Goal: Information Seeking & Learning: Learn about a topic

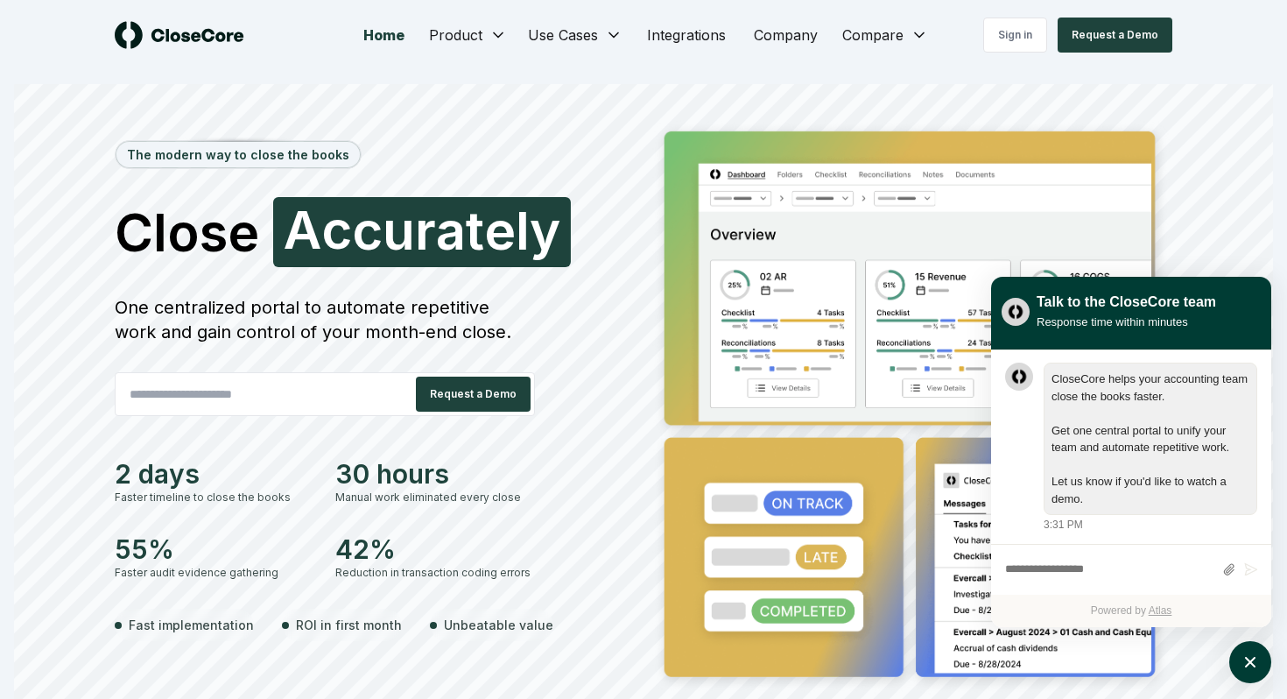
scroll to position [1, 0]
click at [1256, 666] on icon "atlas-launcher" at bounding box center [1250, 662] width 25 height 25
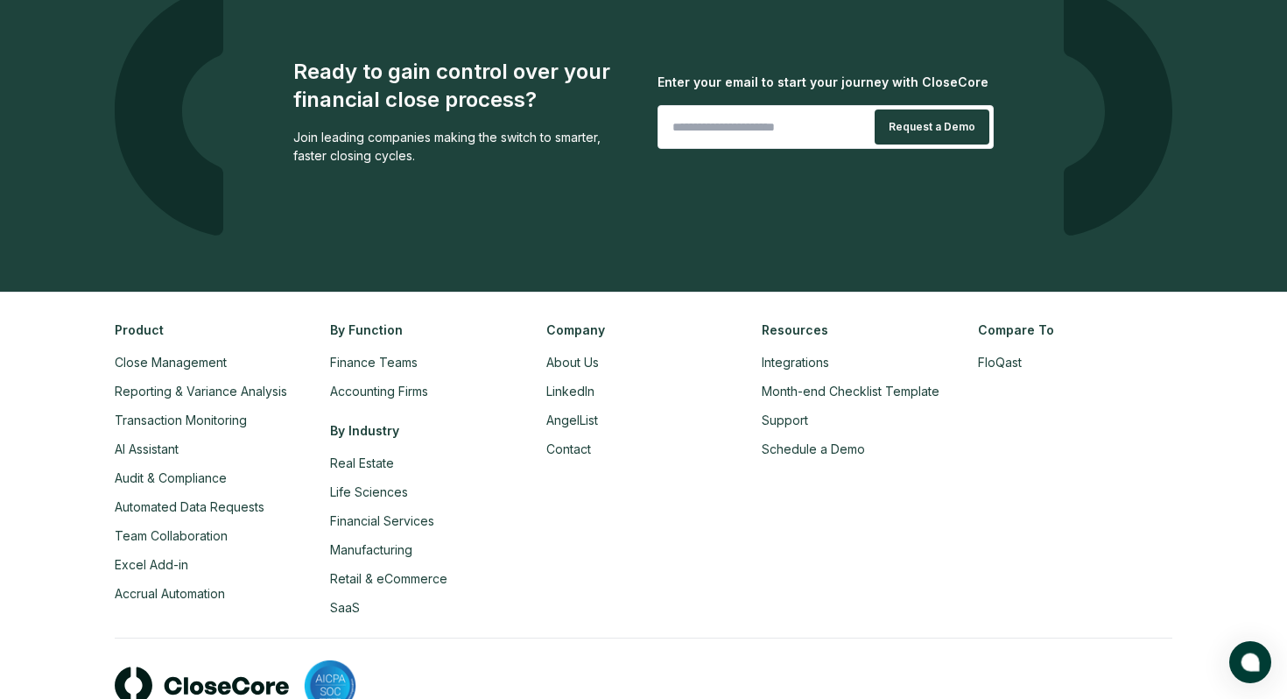
scroll to position [4146, 0]
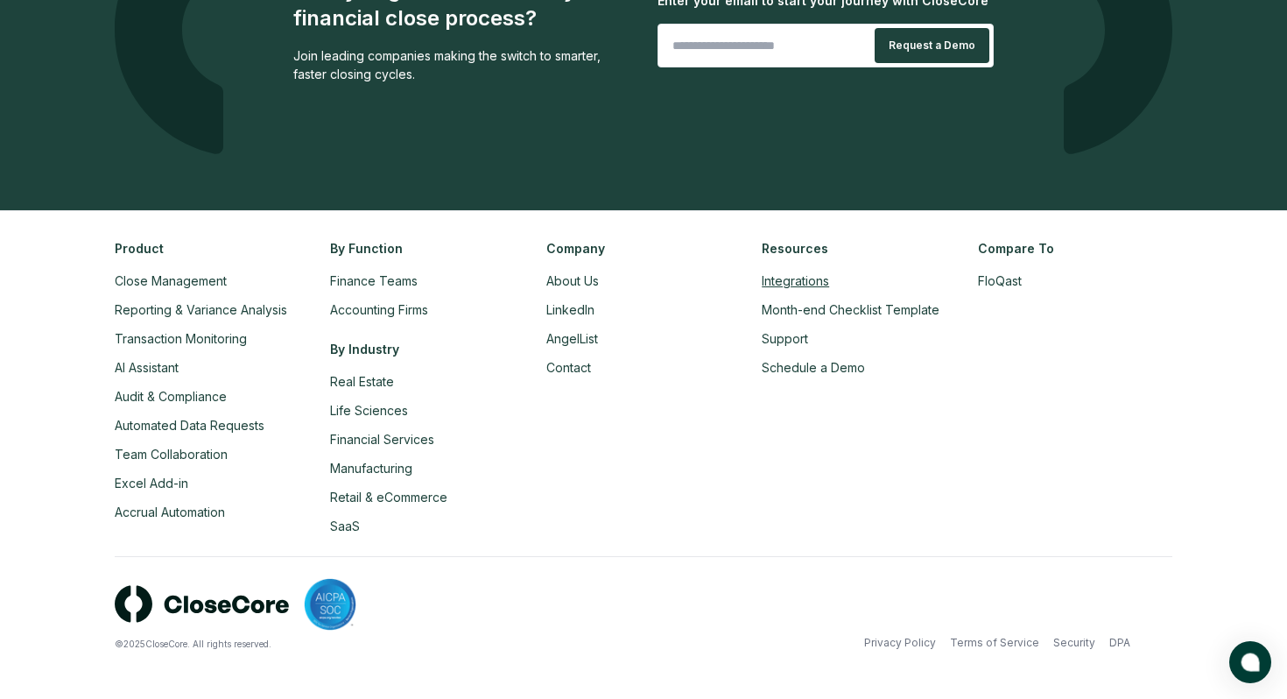
click at [814, 277] on link "Integrations" at bounding box center [795, 280] width 67 height 15
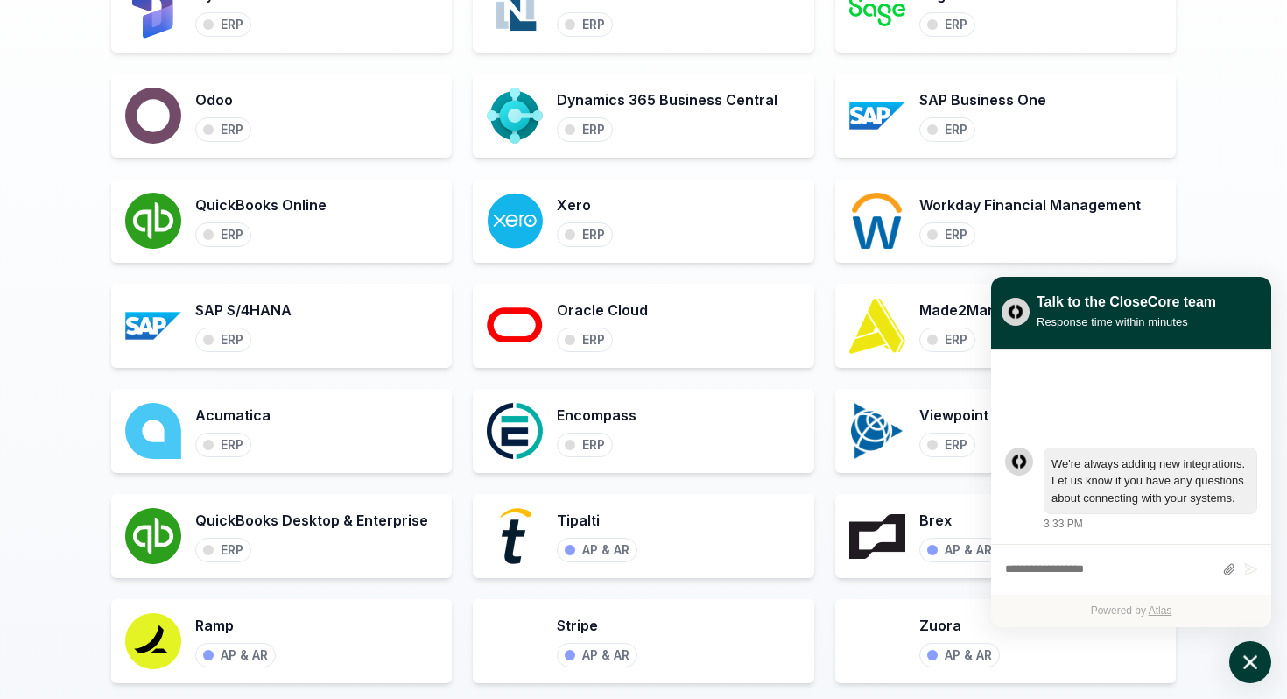
scroll to position [871, 0]
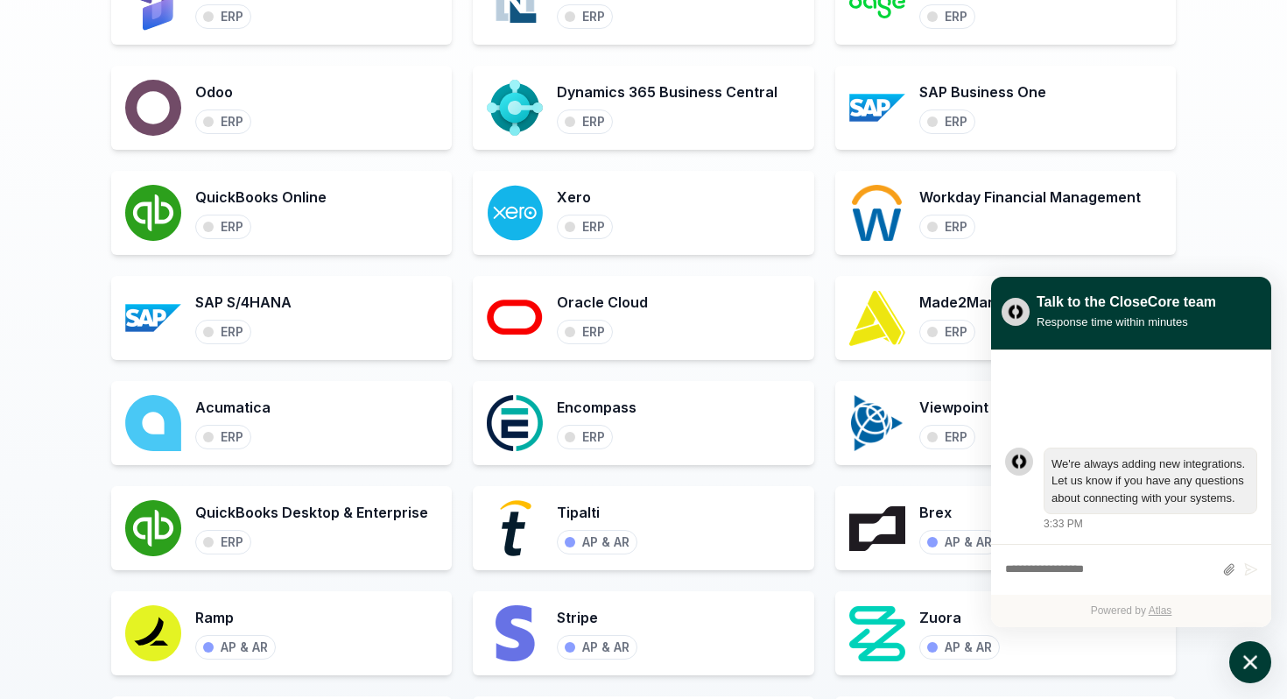
click at [1258, 665] on icon "atlas-launcher" at bounding box center [1250, 662] width 25 height 25
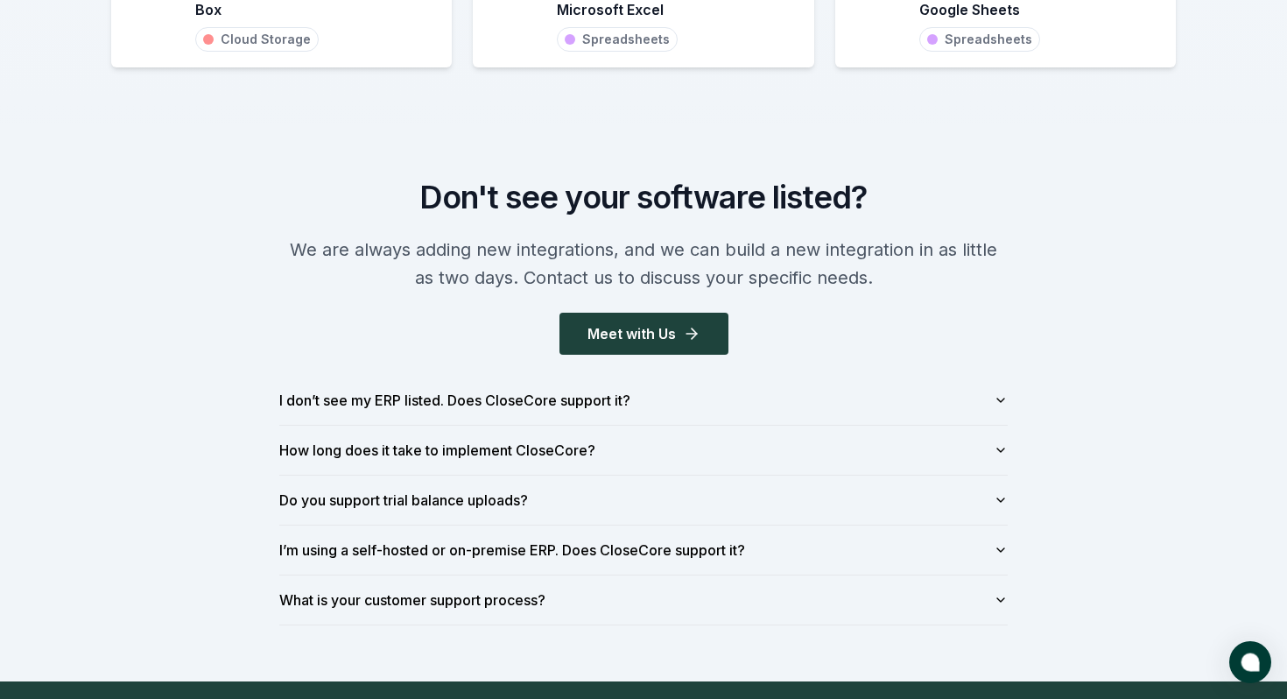
scroll to position [1902, 0]
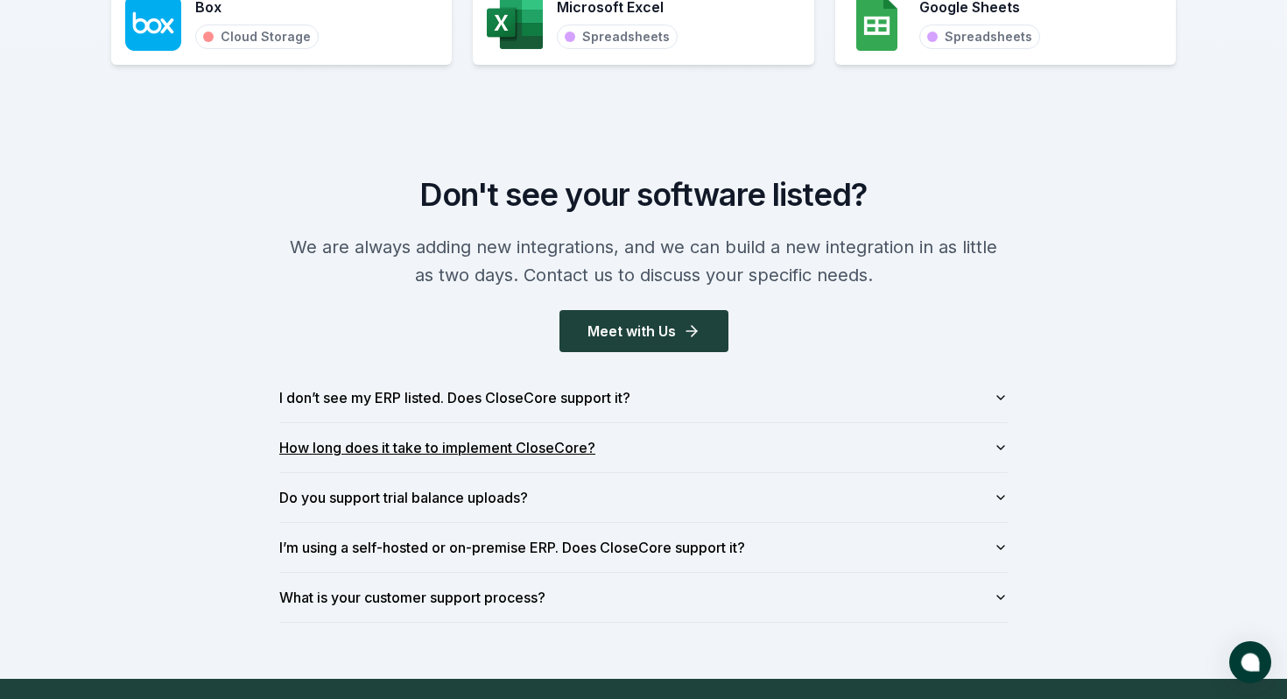
click at [773, 453] on button "How long does it take to implement CloseCore?" at bounding box center [643, 447] width 729 height 49
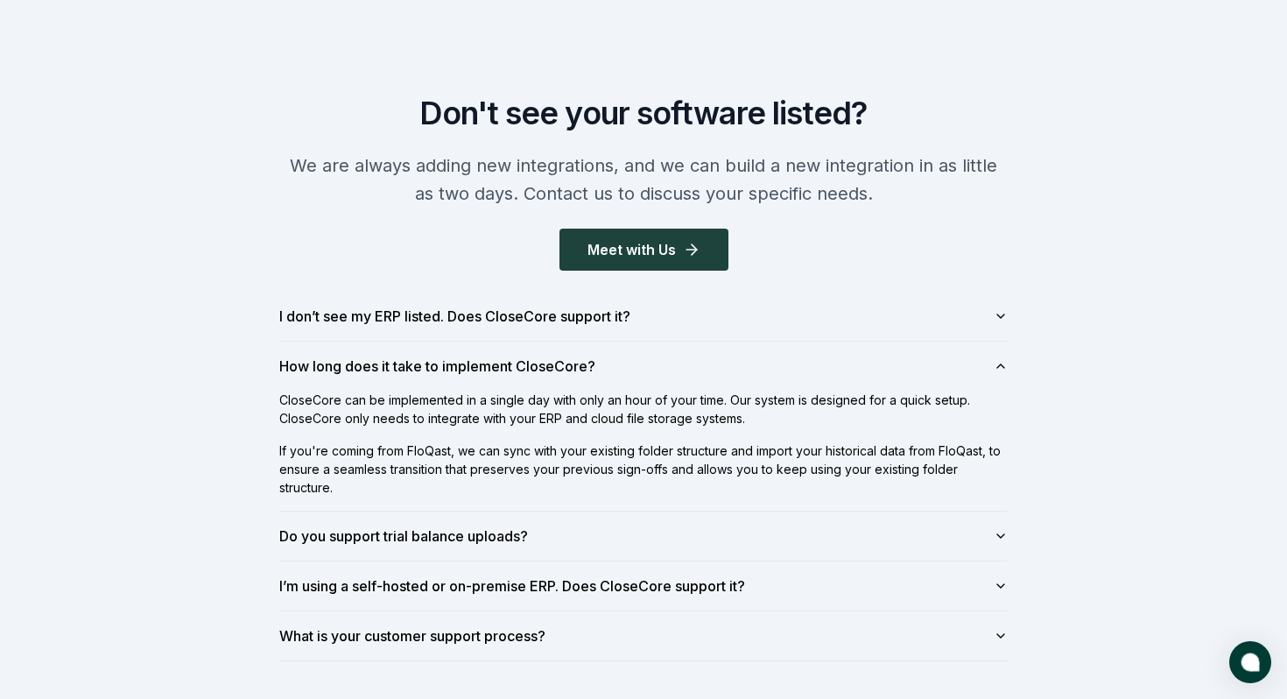
scroll to position [1986, 0]
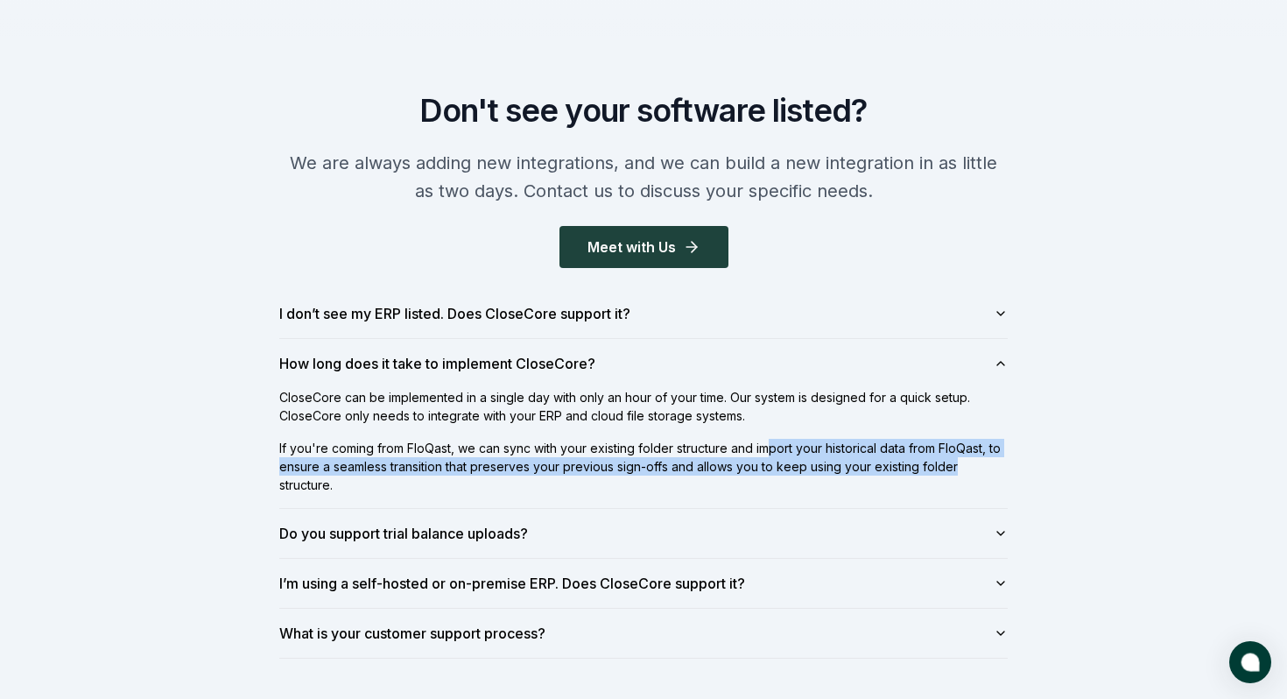
drag, startPoint x: 975, startPoint y: 472, endPoint x: 769, endPoint y: 450, distance: 207.0
click at [769, 450] on p "If you're coming from FloQast, we can sync with your existing folder structure …" at bounding box center [643, 466] width 729 height 55
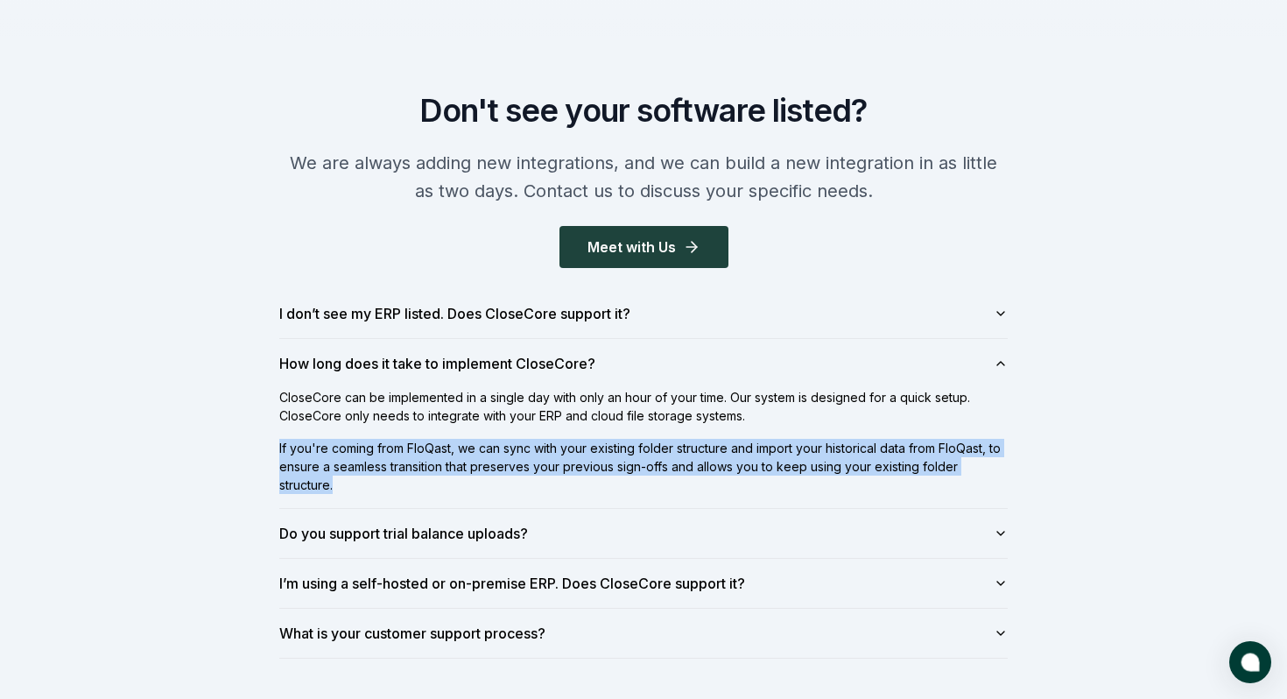
drag, startPoint x: 353, startPoint y: 491, endPoint x: 247, endPoint y: 451, distance: 113.4
click at [247, 451] on div "Don't see your software listed? We are always adding new integrations, and we c…" at bounding box center [643, 376] width 1287 height 678
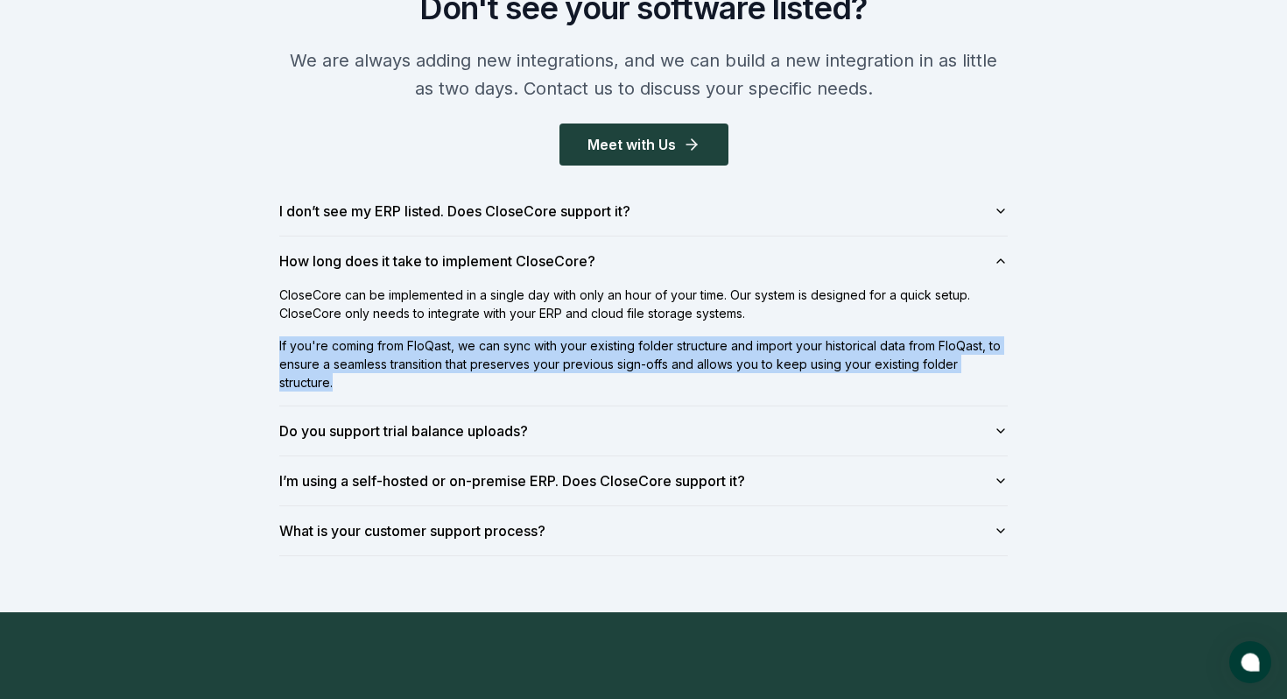
scroll to position [2090, 0]
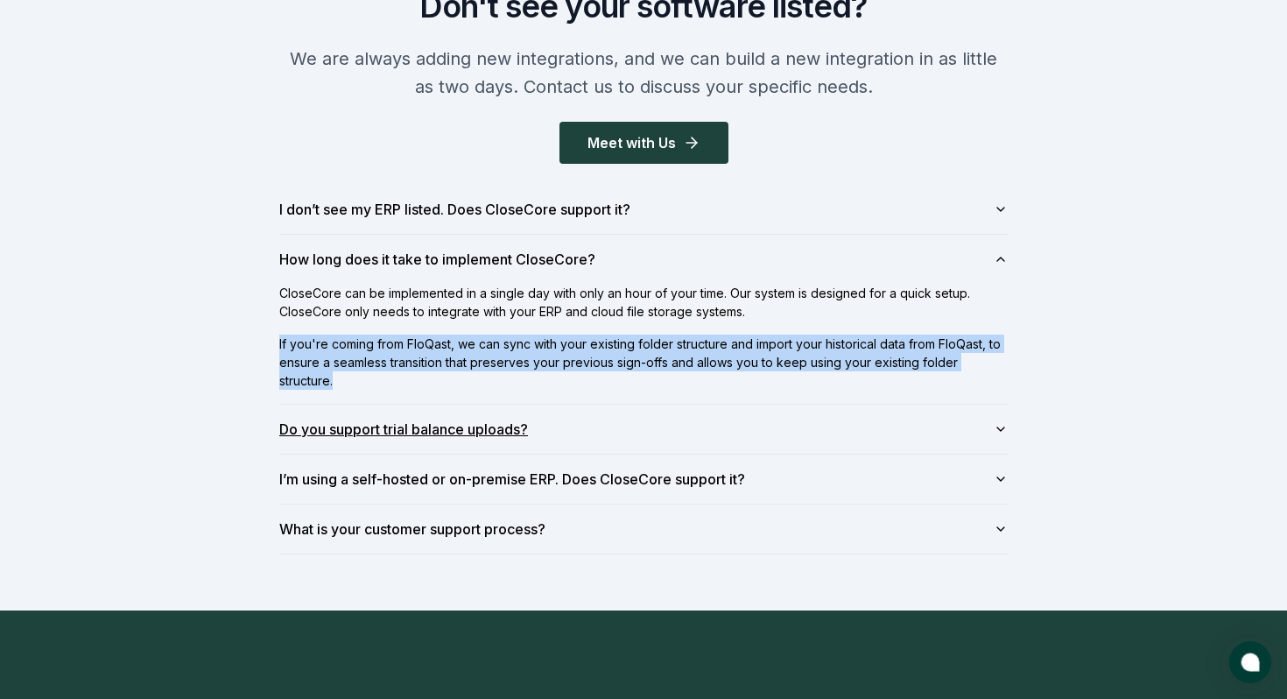
click at [697, 424] on button "Do you support trial balance uploads?" at bounding box center [643, 429] width 729 height 49
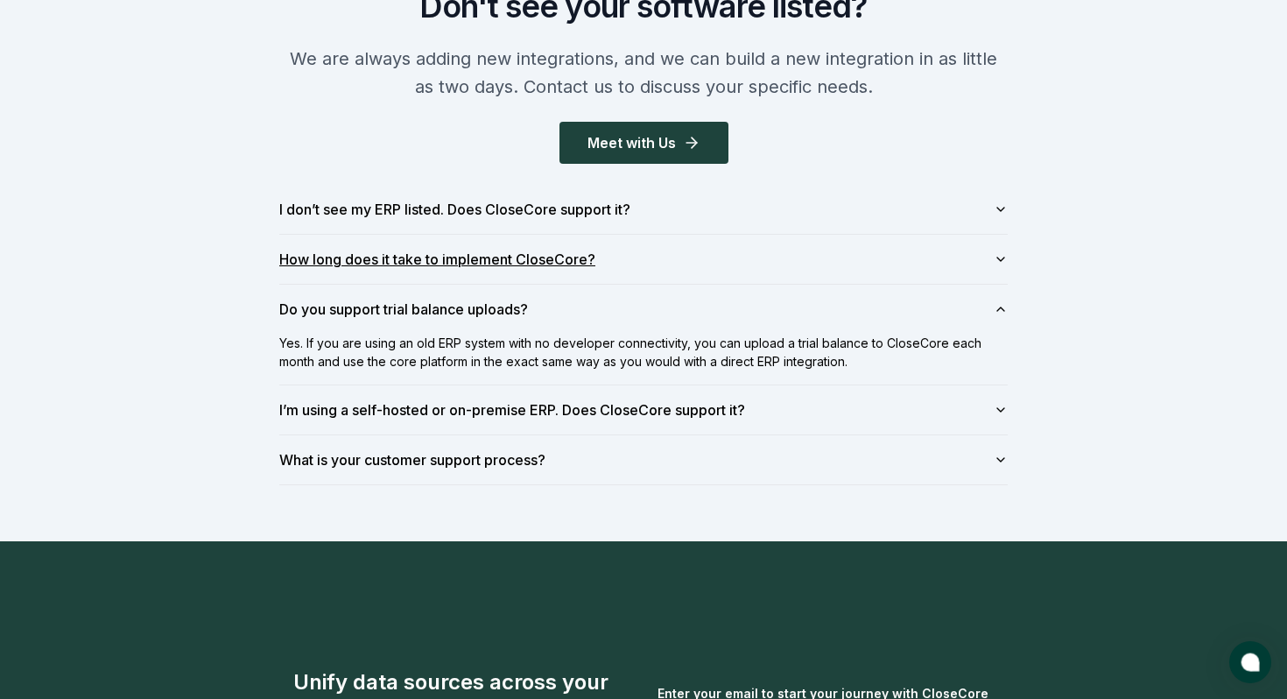
click at [630, 261] on button "How long does it take to implement CloseCore?" at bounding box center [643, 259] width 729 height 49
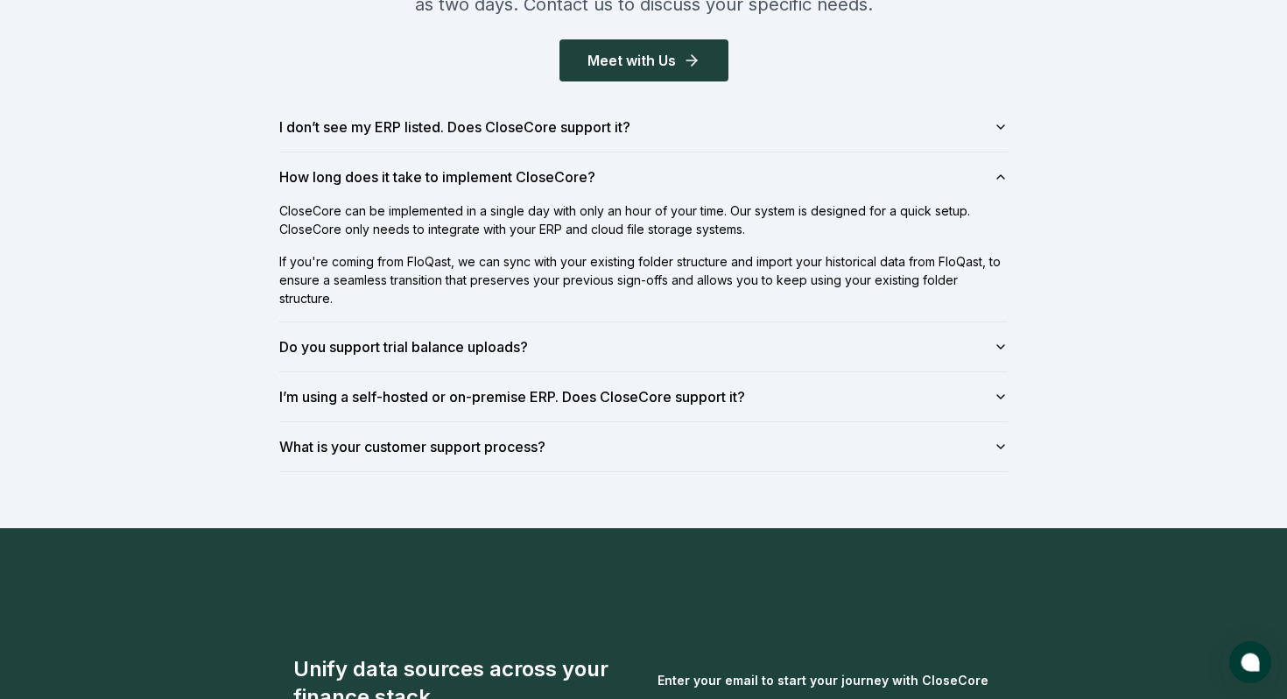
scroll to position [2174, 0]
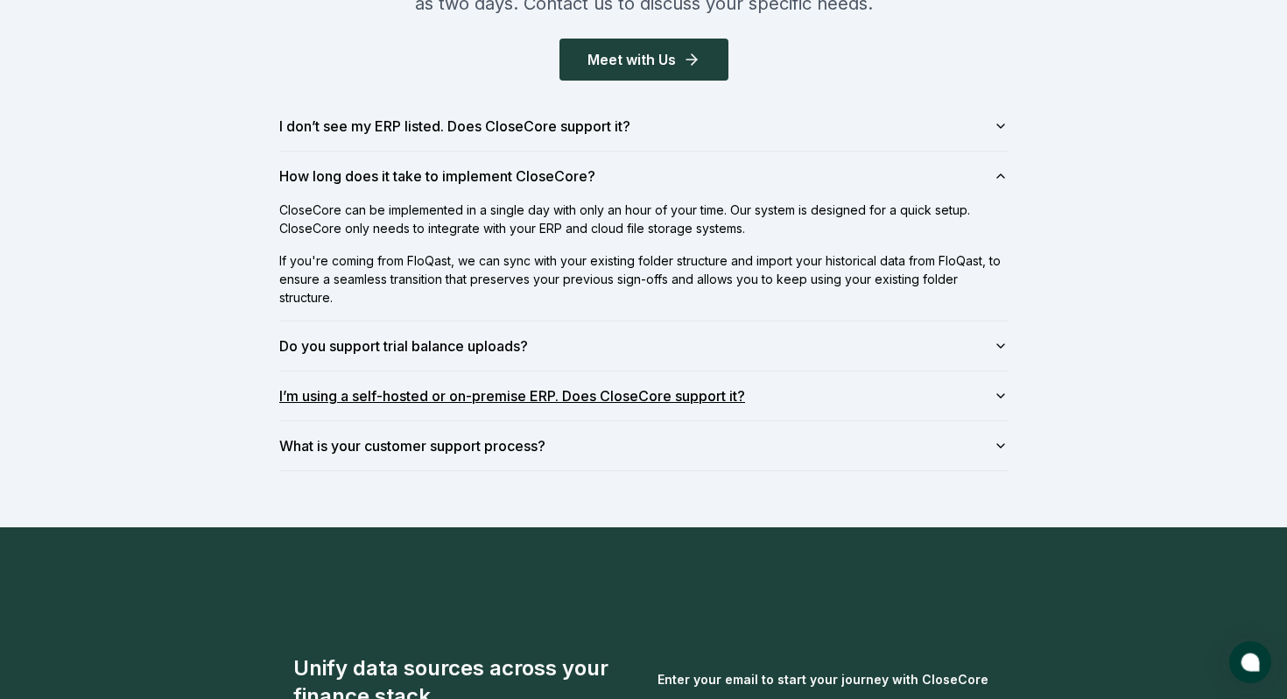
click at [574, 397] on button "I’m using a self-hosted or on-premise ERP. Does CloseCore support it?" at bounding box center [643, 395] width 729 height 49
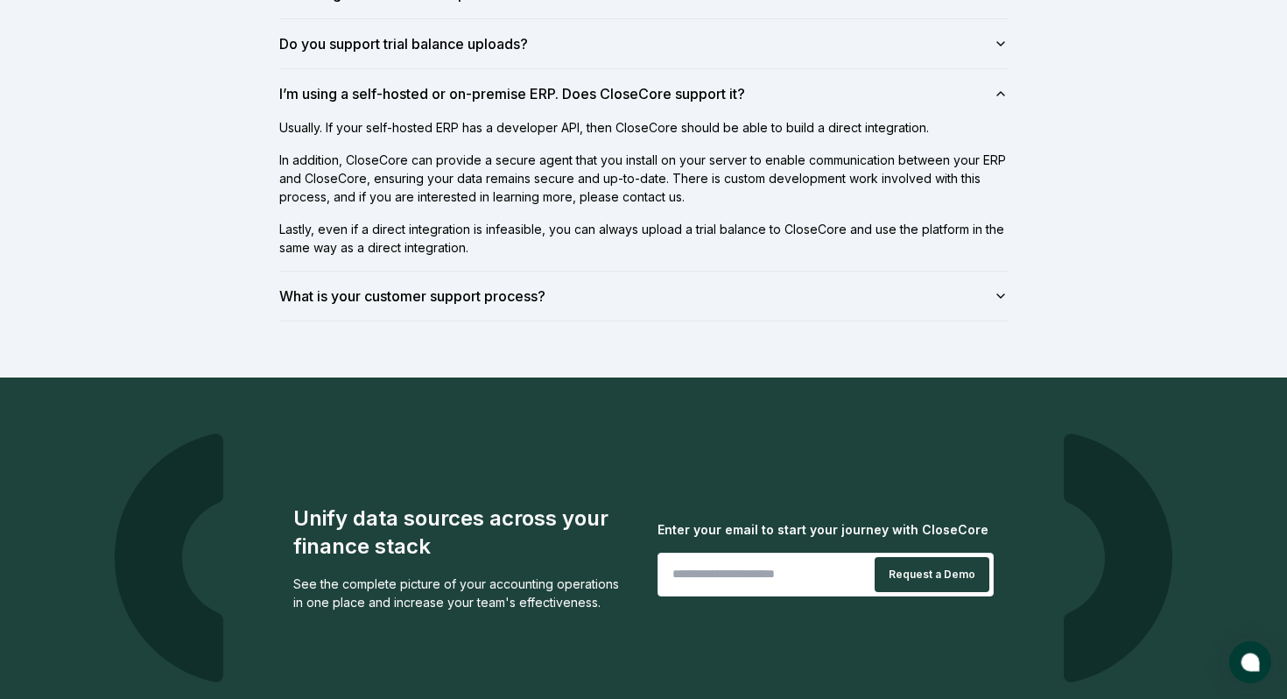
scroll to position [2361, 0]
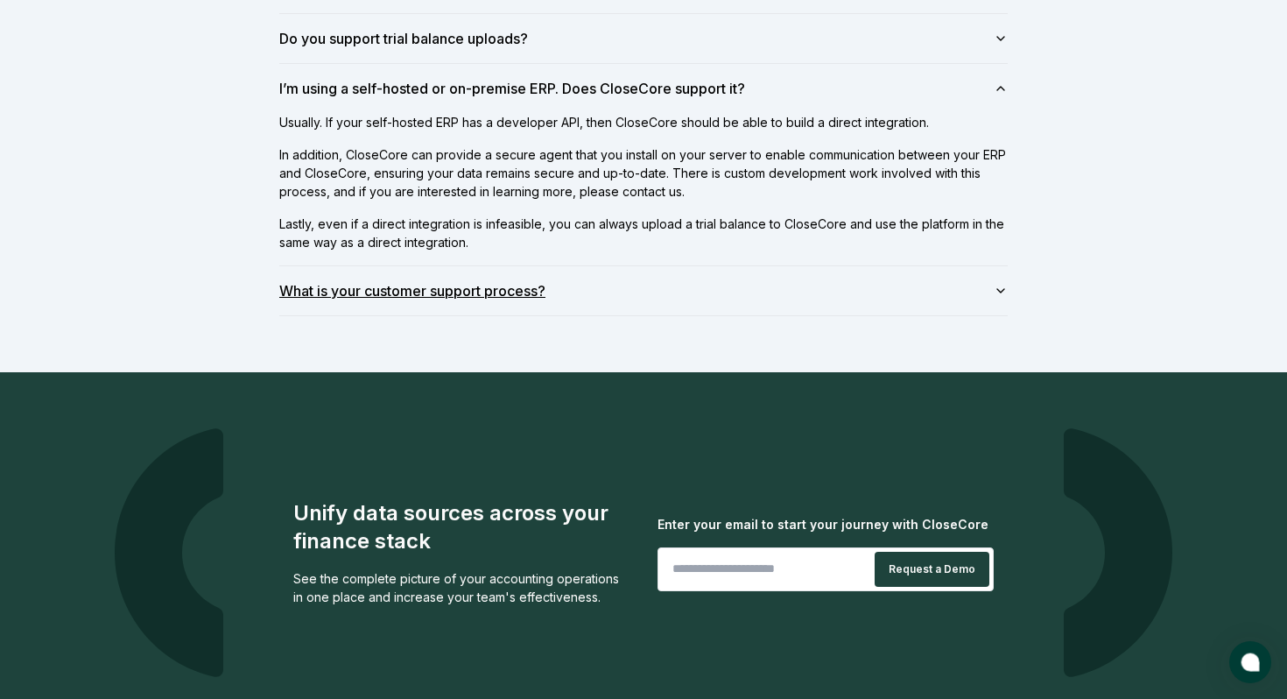
click at [605, 299] on button "What is your customer support process?" at bounding box center [643, 290] width 729 height 49
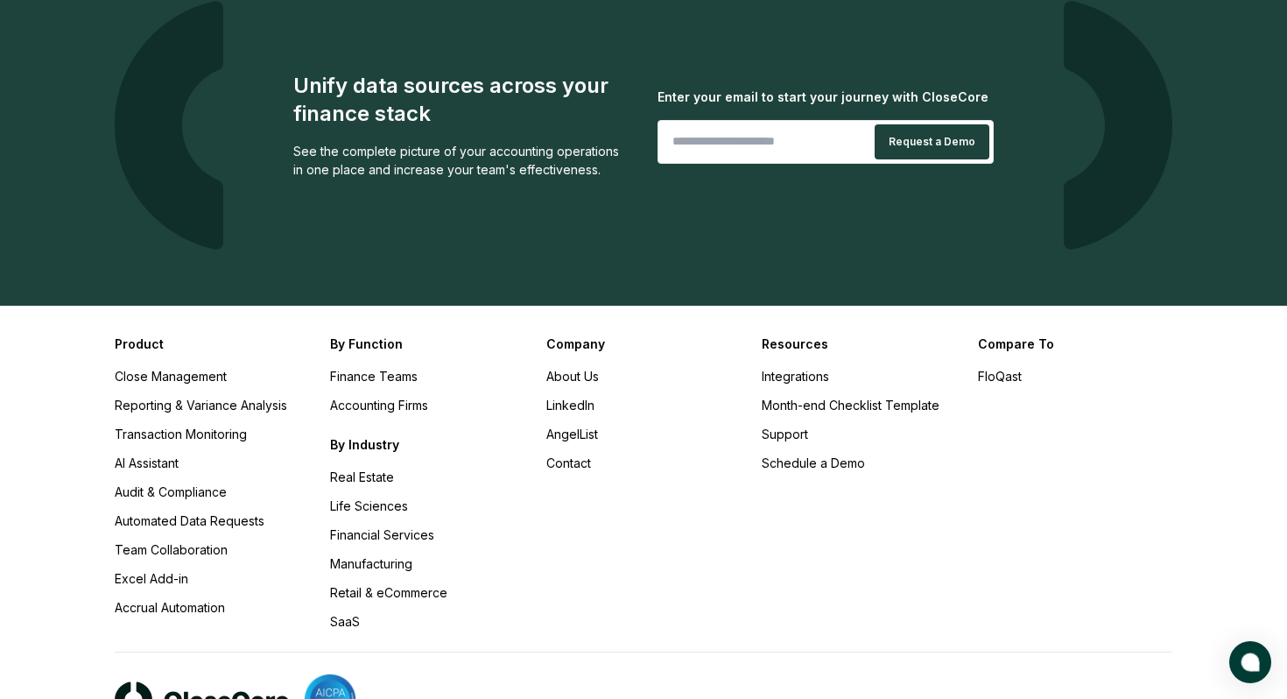
scroll to position [2782, 0]
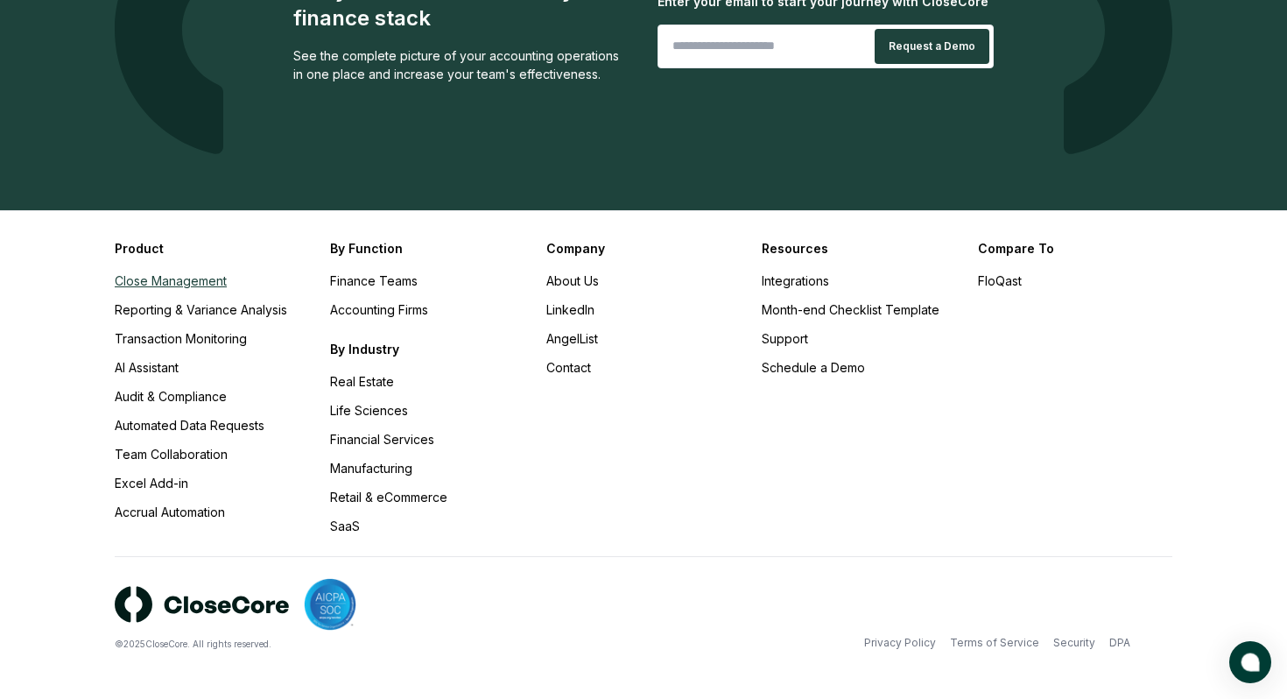
click at [167, 284] on link "Close Management" at bounding box center [171, 280] width 112 height 15
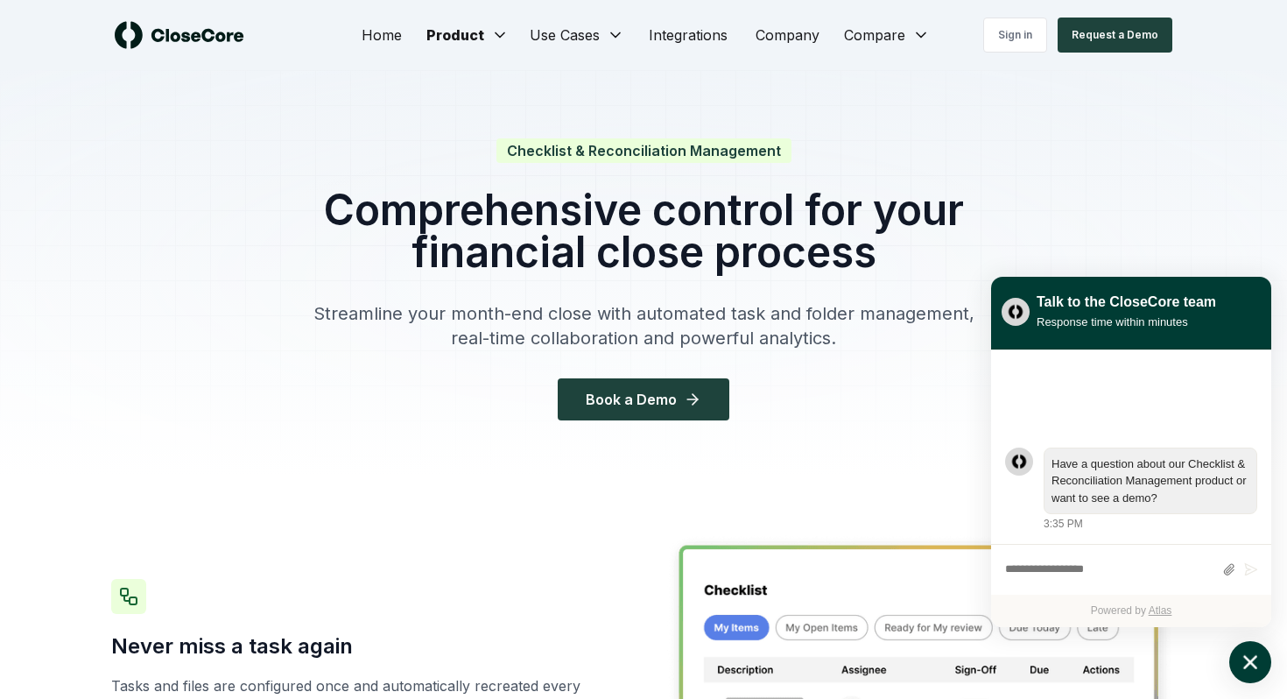
click at [1251, 657] on icon "atlas-launcher" at bounding box center [1250, 662] width 25 height 25
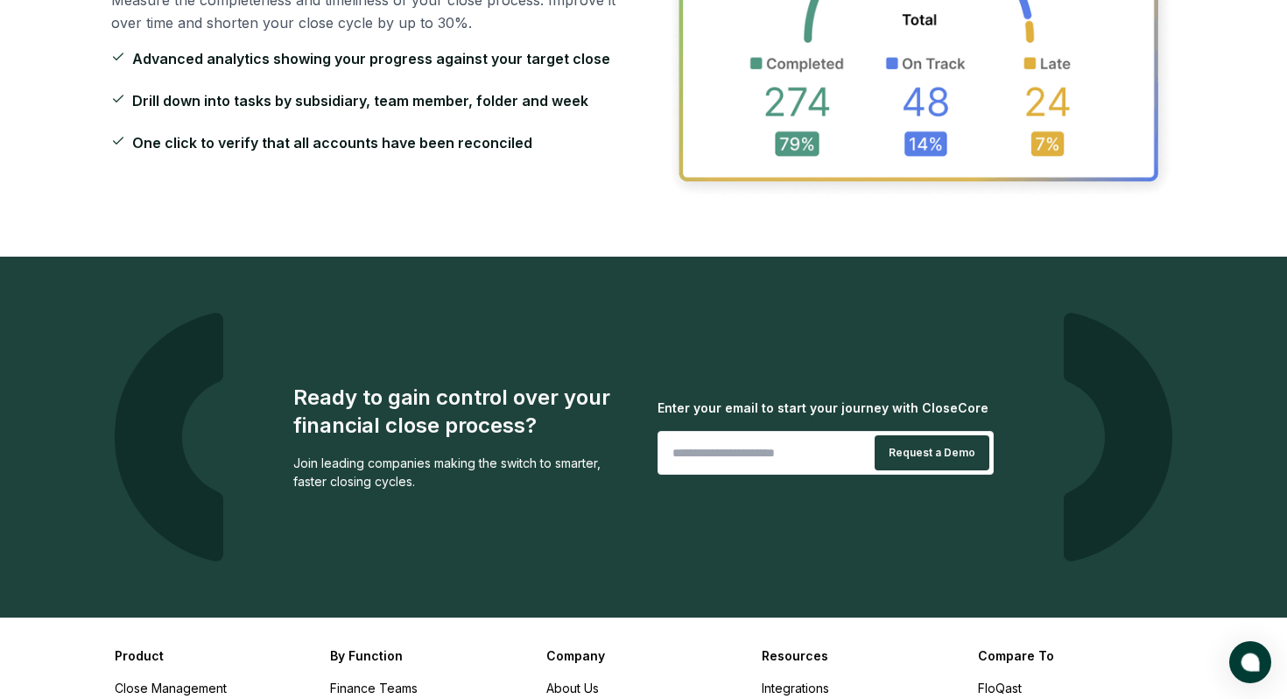
scroll to position [2940, 0]
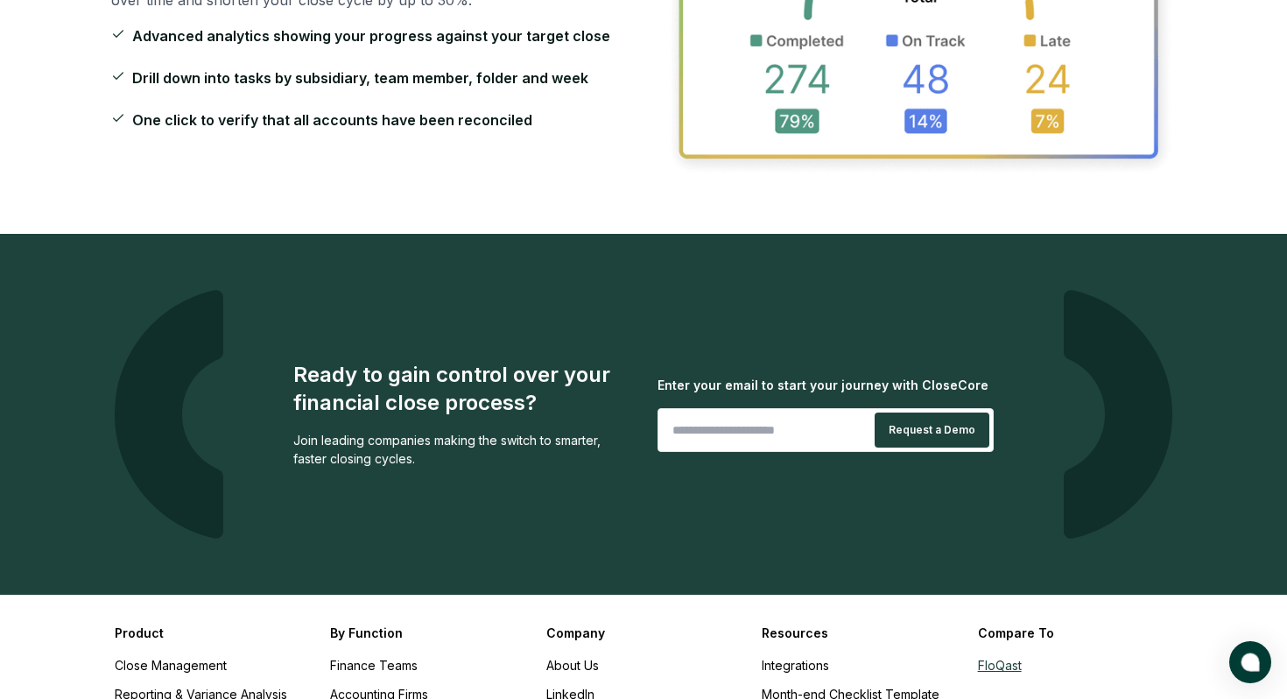
click at [1019, 658] on link "FloQast" at bounding box center [1000, 665] width 44 height 15
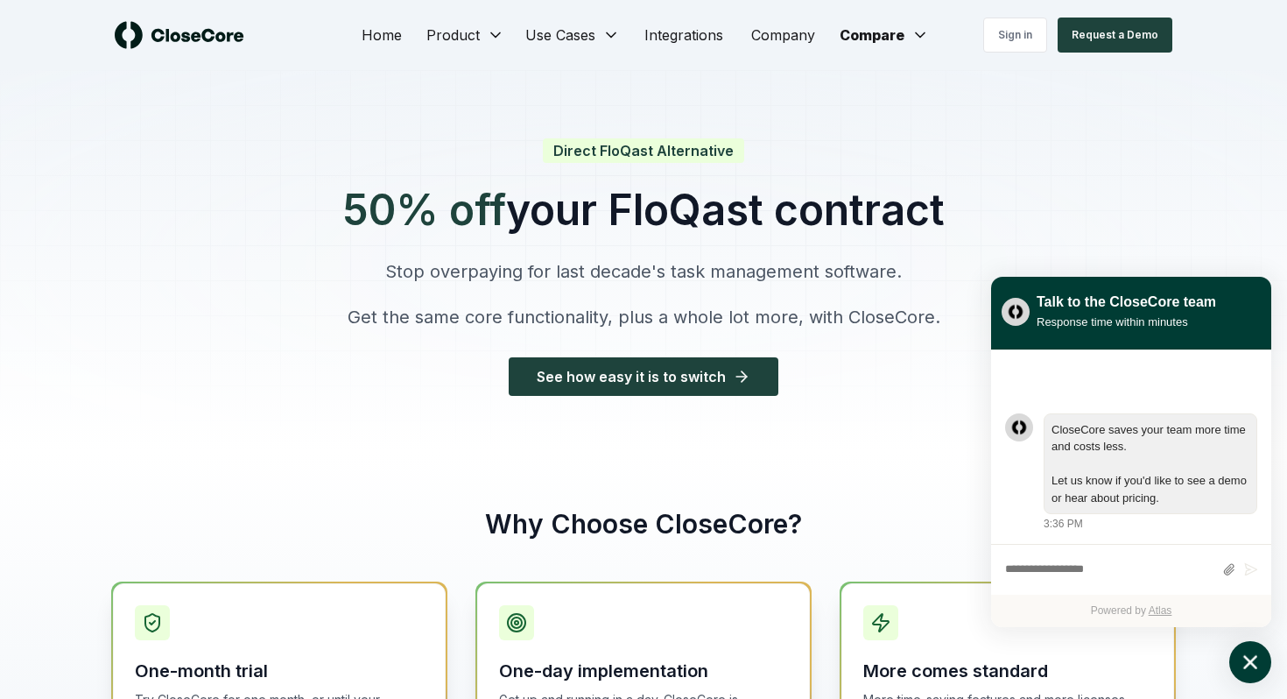
click at [1247, 652] on icon "atlas-launcher" at bounding box center [1250, 662] width 25 height 25
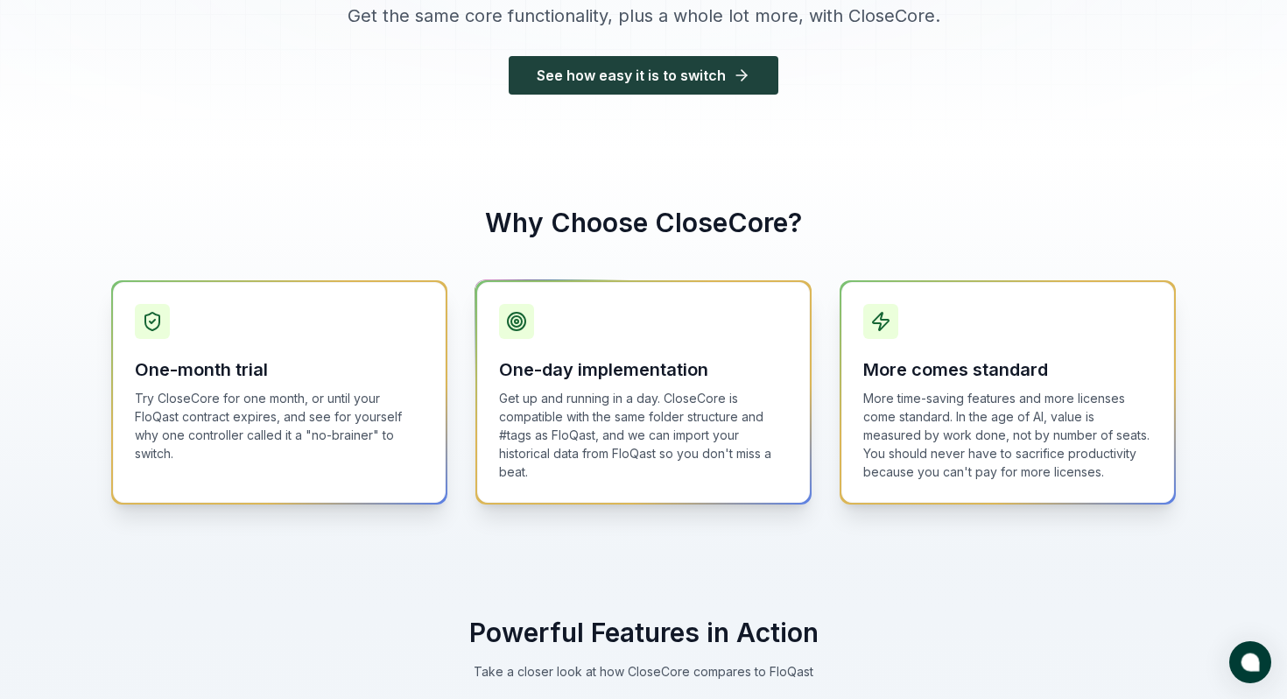
scroll to position [316, 0]
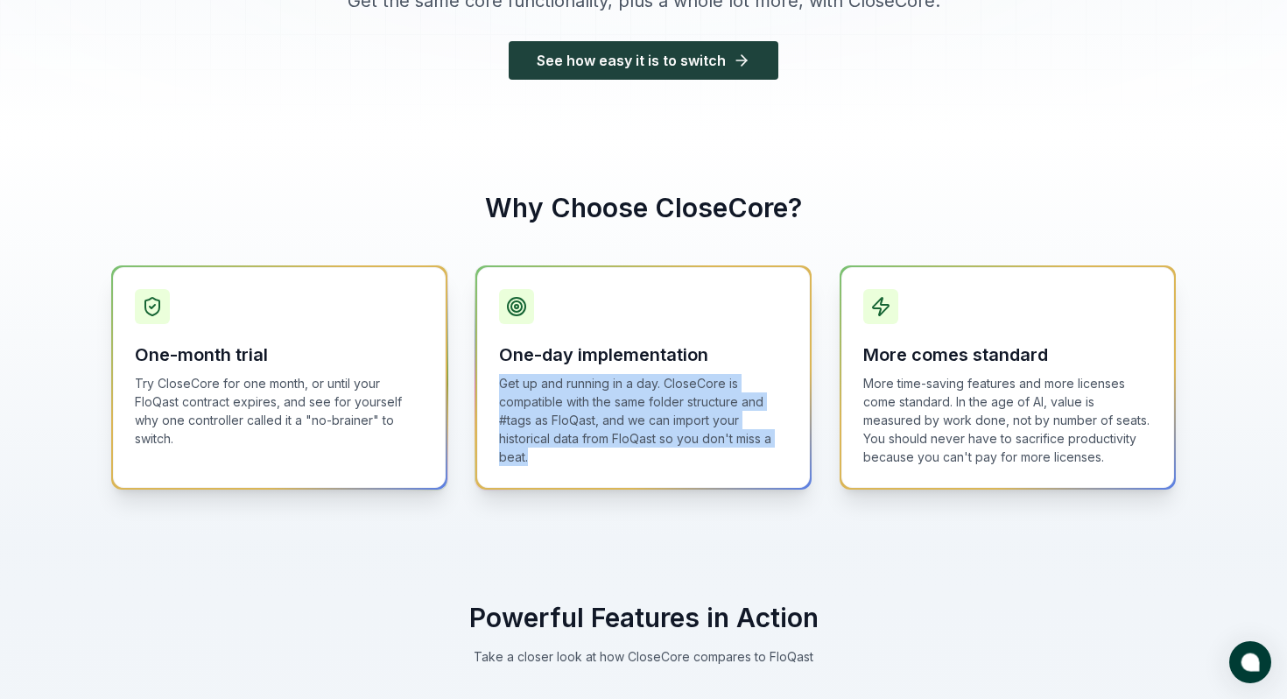
drag, startPoint x: 553, startPoint y: 452, endPoint x: 490, endPoint y: 385, distance: 91.7
click at [490, 385] on div "One-day implementation Get up and running in a day. CloseCore is compatible wit…" at bounding box center [643, 377] width 333 height 221
click at [538, 387] on p "Get up and running in a day. CloseCore is compatible with the same folder struc…" at bounding box center [643, 420] width 289 height 92
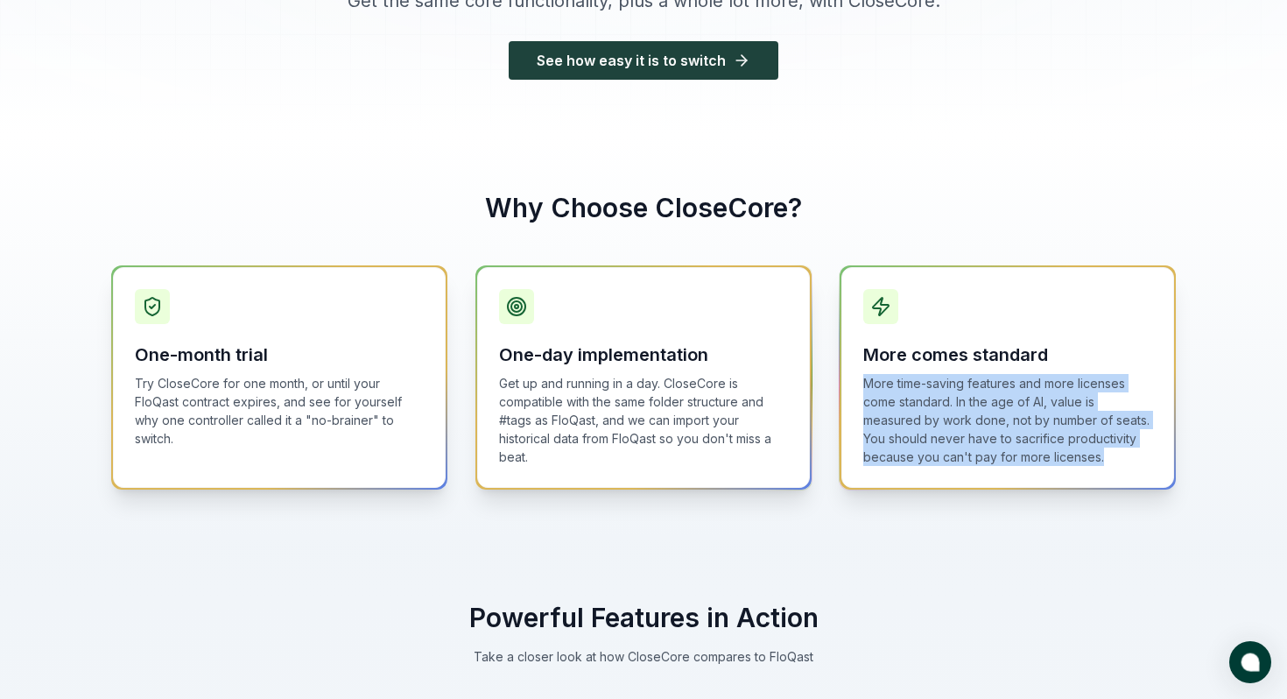
drag, startPoint x: 1108, startPoint y: 448, endPoint x: 852, endPoint y: 384, distance: 263.6
click at [852, 384] on div "More comes standard More time-saving features and more licenses come standard. …" at bounding box center [1008, 377] width 333 height 221
click at [962, 410] on p "More time-saving features and more licenses come standard. In the age of AI, va…" at bounding box center [1008, 420] width 289 height 92
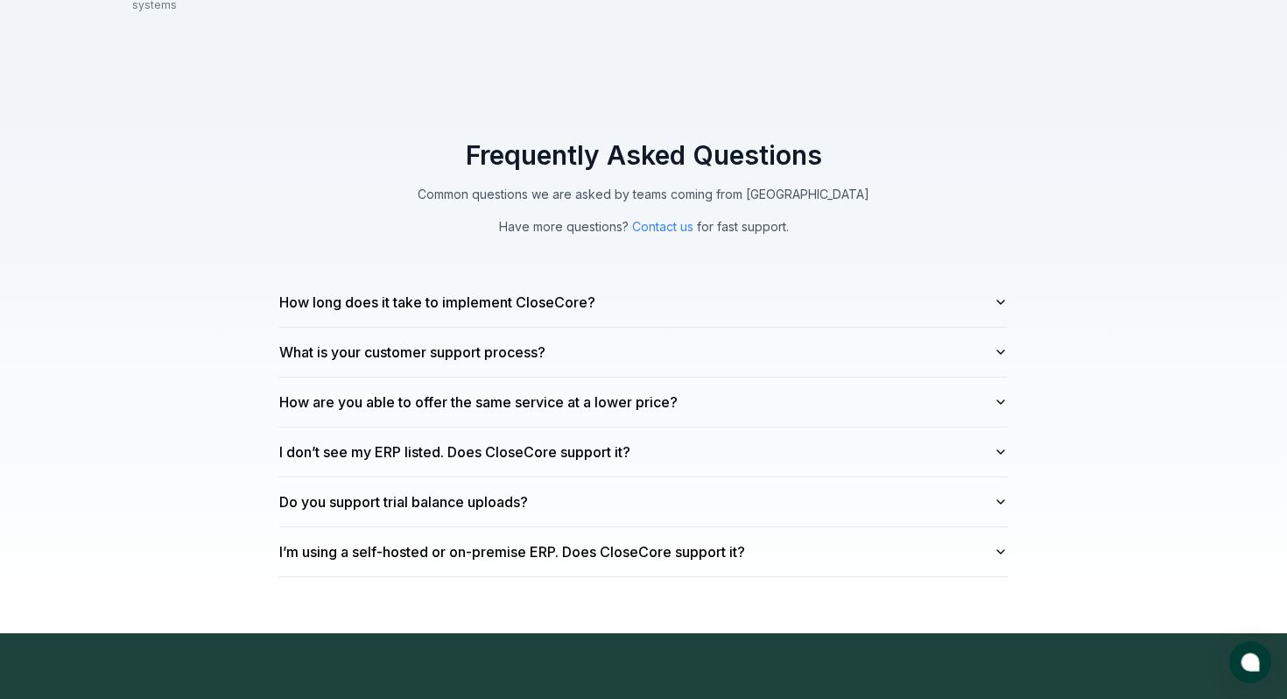
scroll to position [4698, 0]
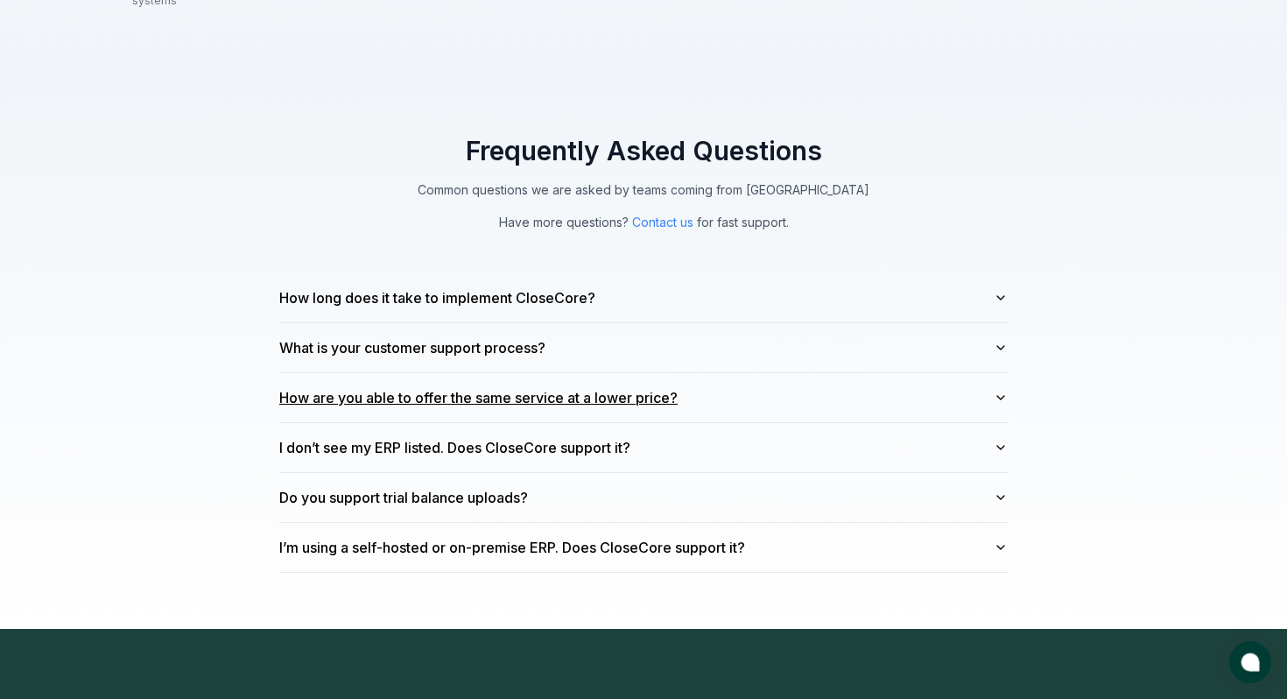
click at [704, 381] on button "How are you able to offer the same service at a lower price?" at bounding box center [643, 397] width 729 height 49
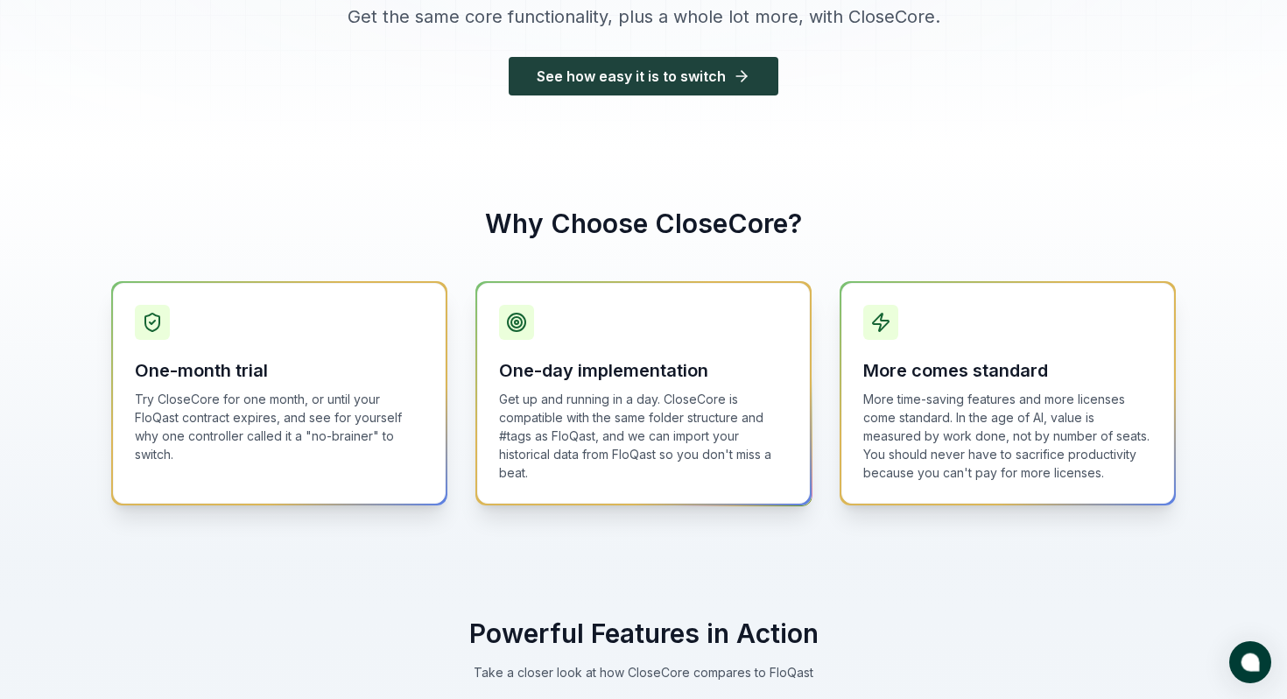
scroll to position [0, 0]
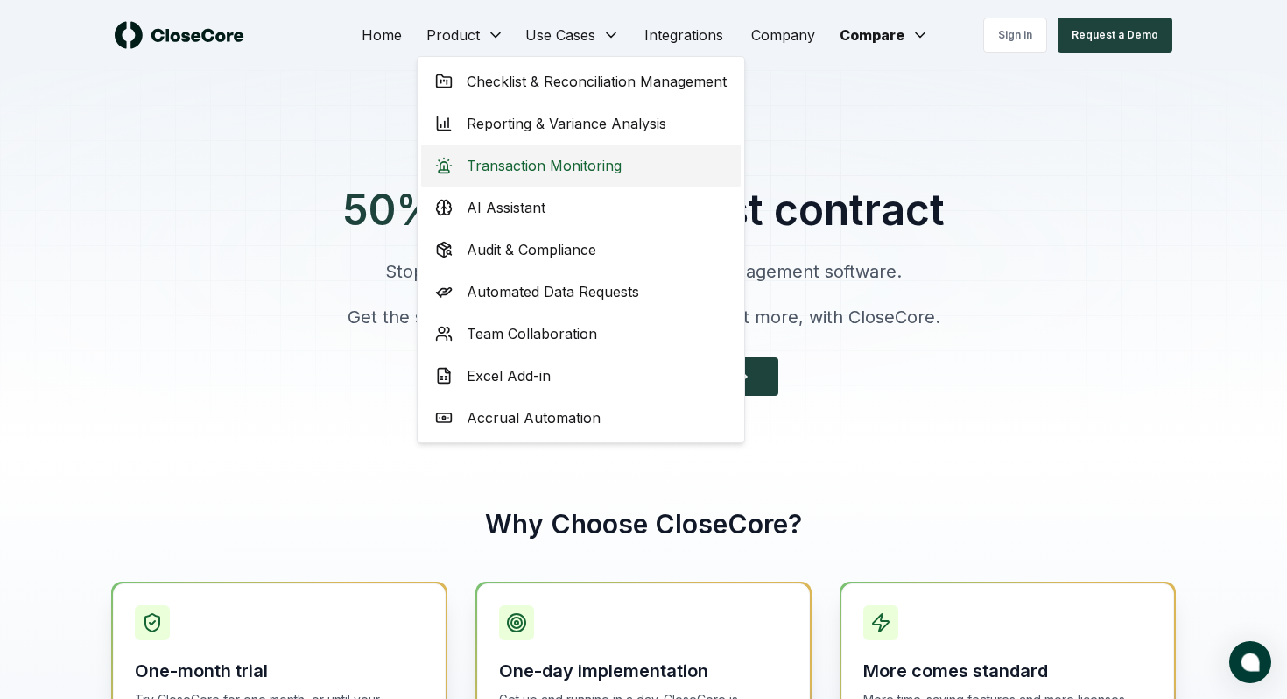
click at [524, 164] on span "Transaction Monitoring" at bounding box center [544, 165] width 155 height 21
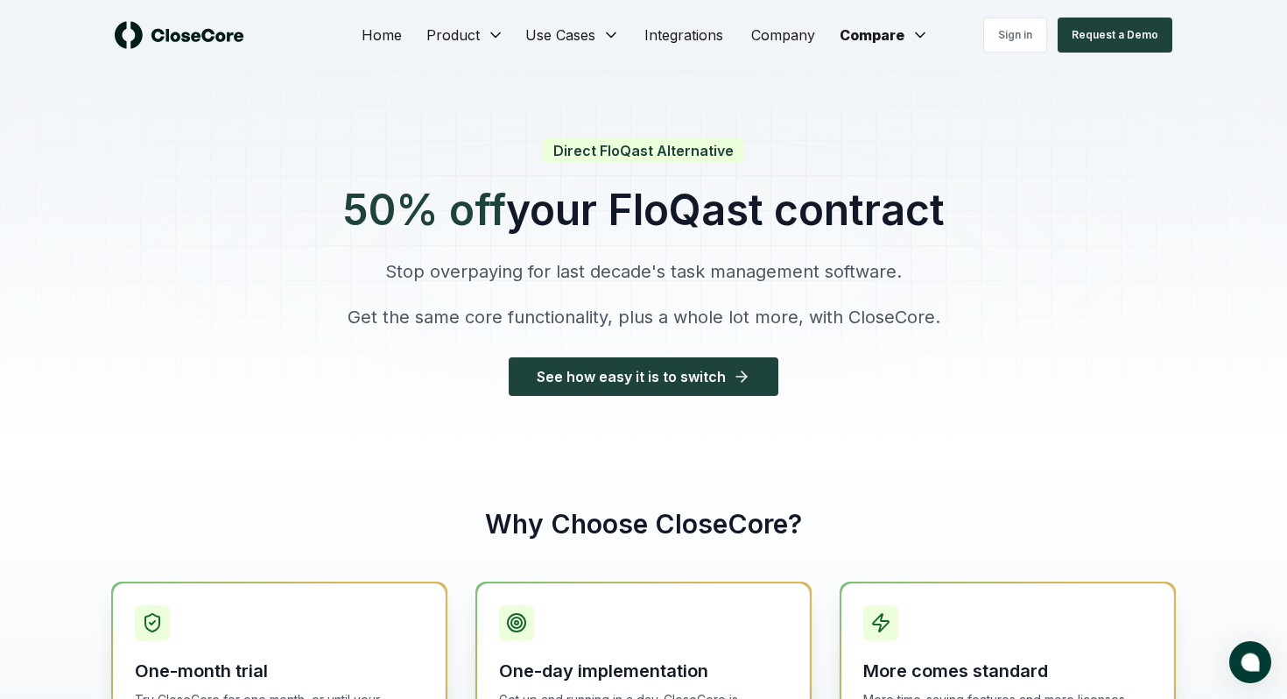
click at [204, 32] on img at bounding box center [180, 35] width 130 height 28
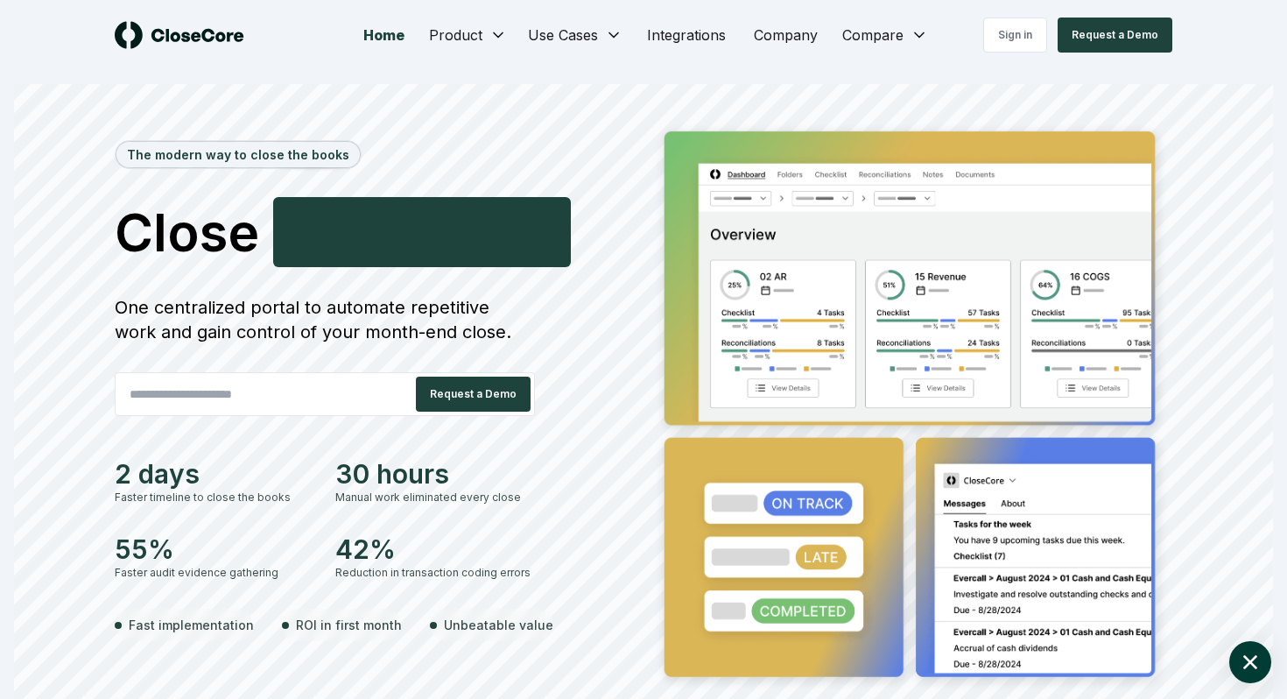
scroll to position [1, 0]
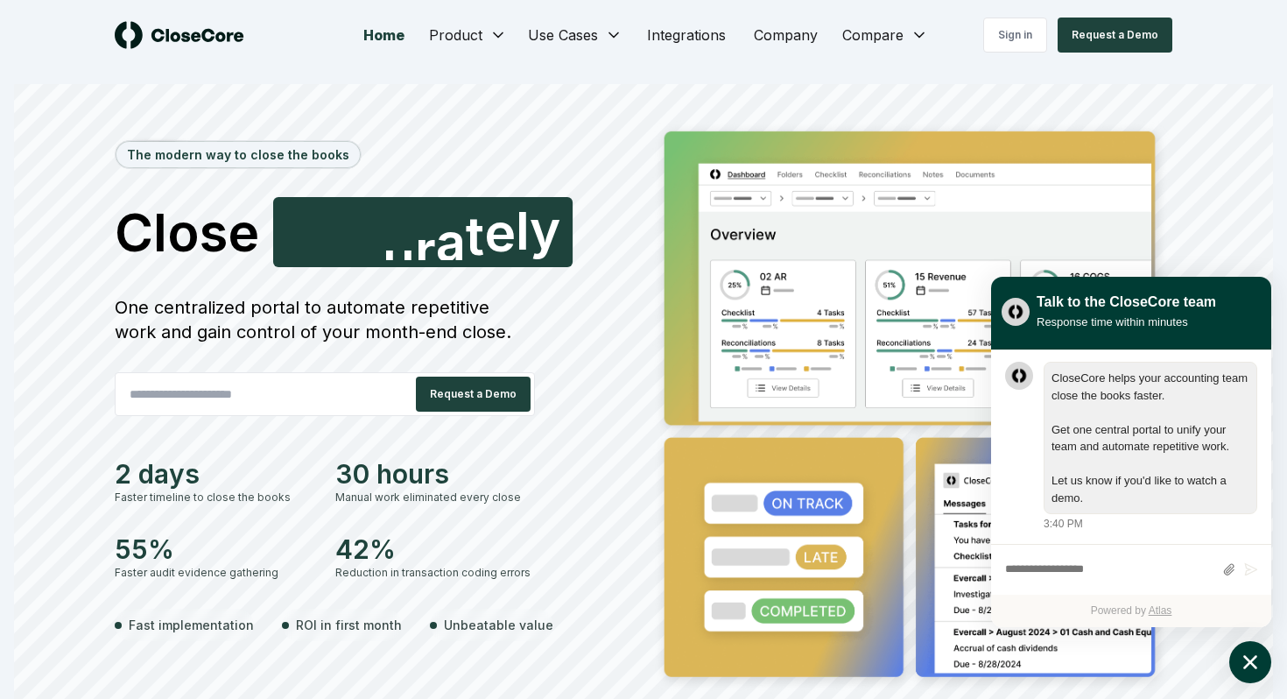
drag, startPoint x: 490, startPoint y: 328, endPoint x: 108, endPoint y: 315, distance: 382.9
click at [108, 315] on div "The modern way to close the books Close Accurately A c c u r a t e l y One cent…" at bounding box center [644, 434] width 1226 height 631
drag, startPoint x: 112, startPoint y: 306, endPoint x: 483, endPoint y: 327, distance: 371.9
click at [485, 328] on div "The modern way to close the books Close Confidently C o n f i d e n t l y One c…" at bounding box center [644, 434] width 1226 height 631
drag, startPoint x: 476, startPoint y: 329, endPoint x: 465, endPoint y: 330, distance: 10.5
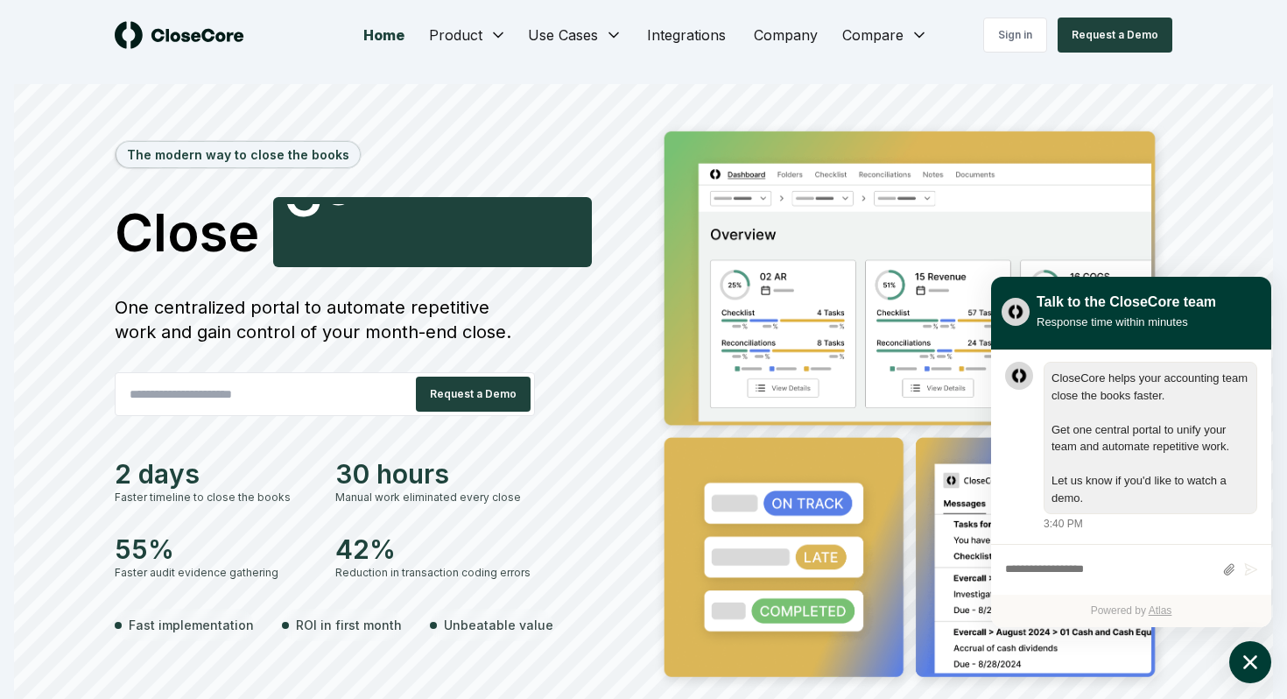
click at [465, 330] on div "One centralized portal to automate repetitive work and gain control of your mon…" at bounding box center [325, 319] width 420 height 49
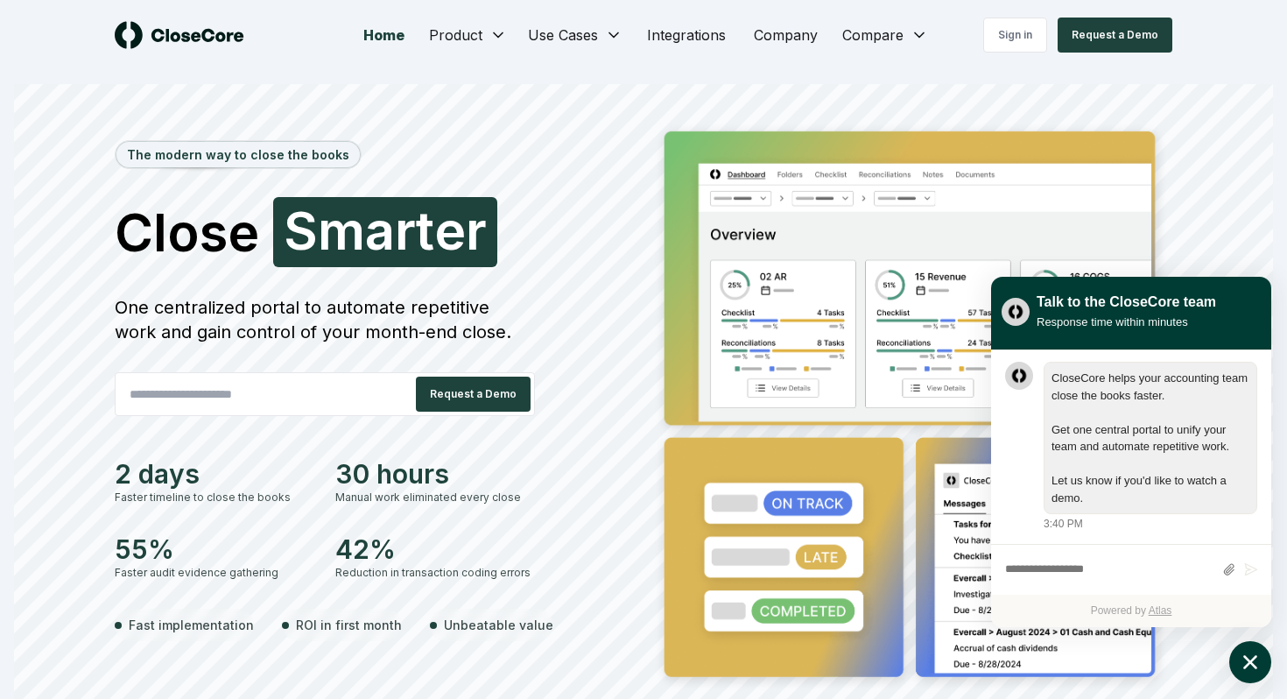
drag, startPoint x: 457, startPoint y: 332, endPoint x: 115, endPoint y: 301, distance: 343.8
click at [115, 301] on div "One centralized portal to automate repetitive work and gain control of your mon…" at bounding box center [325, 319] width 420 height 49
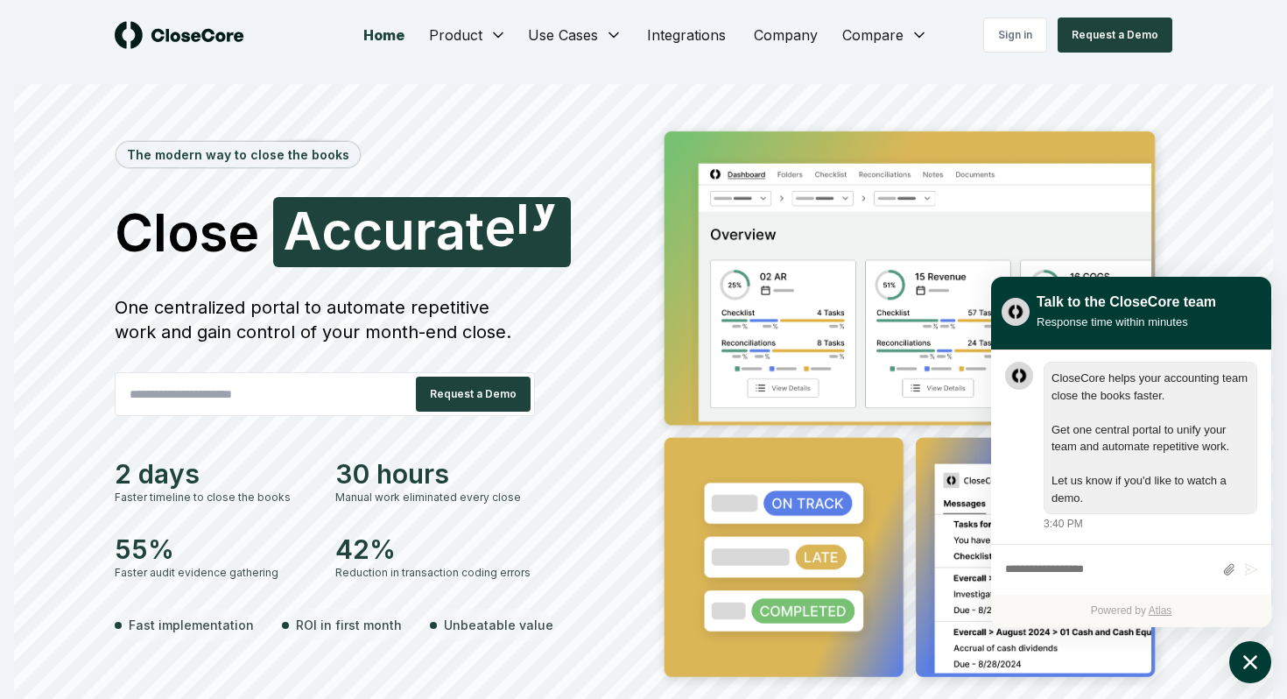
click at [115, 301] on div "One centralized portal to automate repetitive work and gain control of your mon…" at bounding box center [325, 319] width 420 height 49
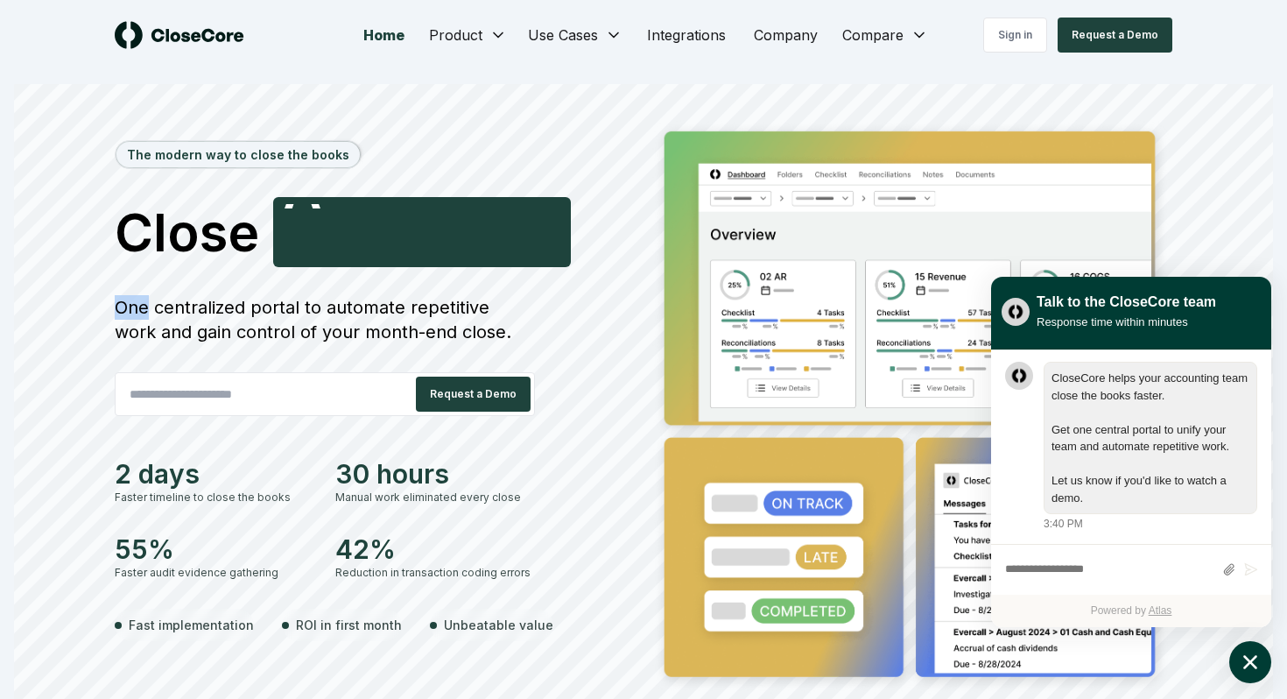
click at [115, 301] on div "One centralized portal to automate repetitive work and gain control of your mon…" at bounding box center [325, 319] width 420 height 49
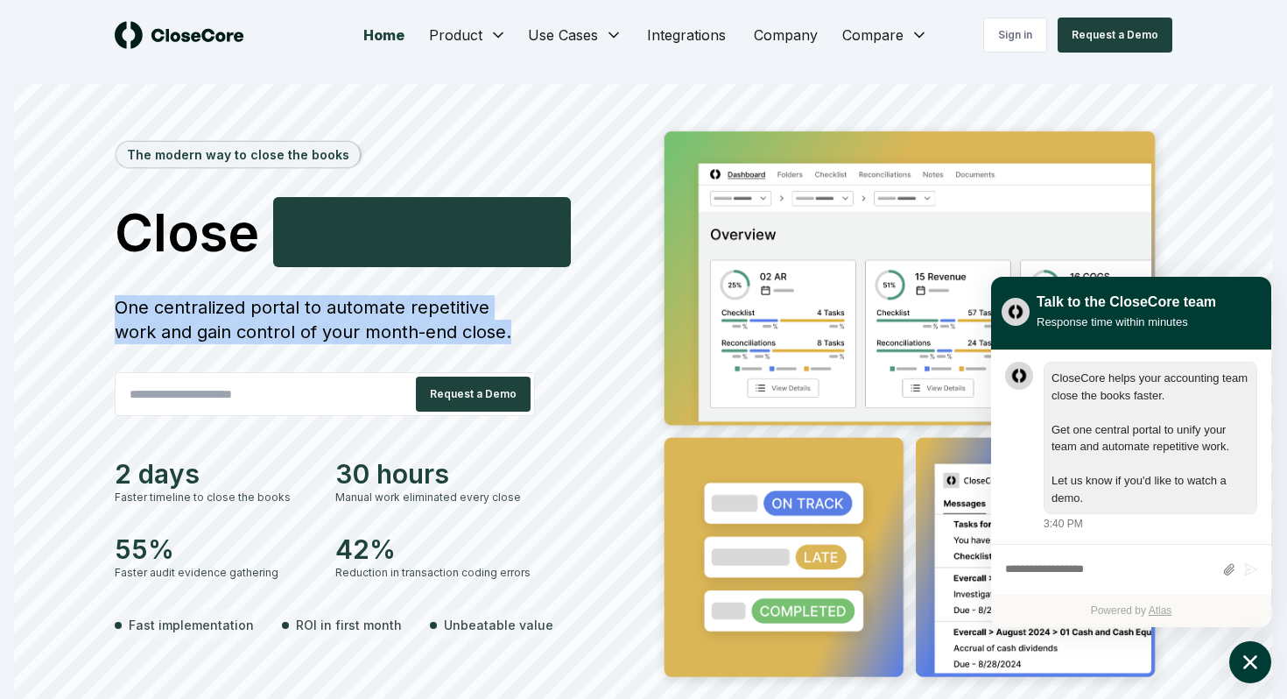
click at [115, 301] on div "One centralized portal to automate repetitive work and gain control of your mon…" at bounding box center [325, 319] width 420 height 49
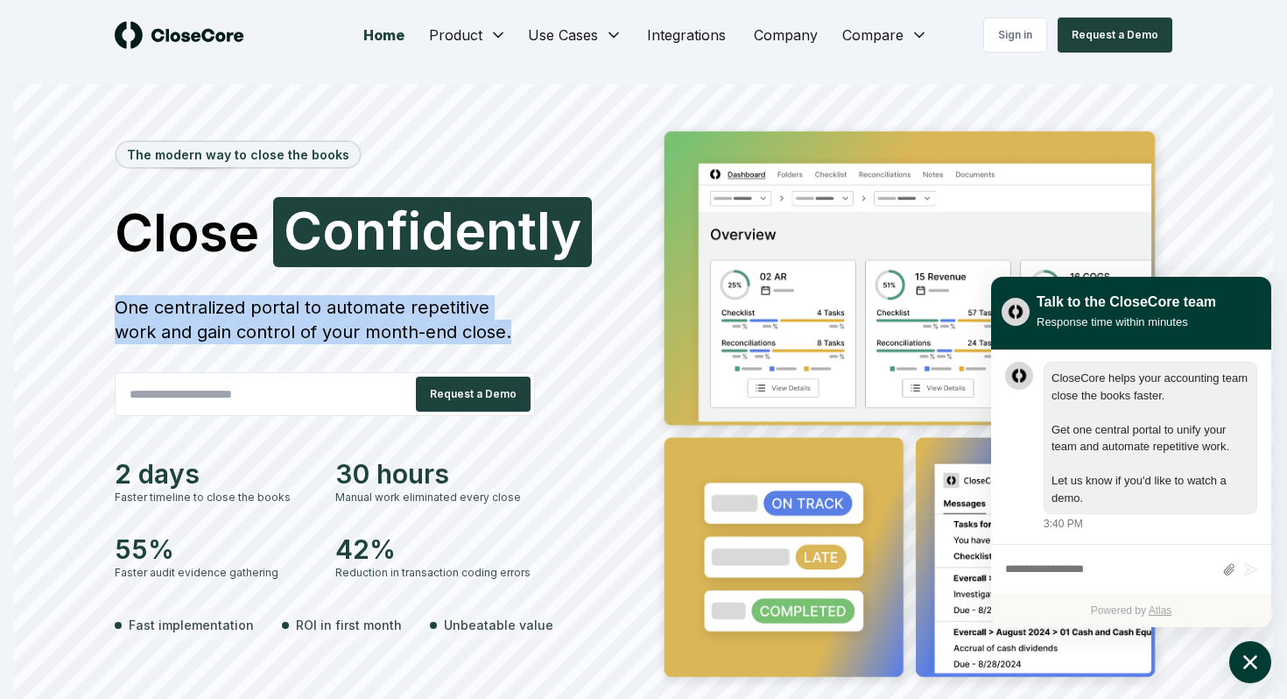
copy div "One centralized portal to automate repetitive work and gain control of your mon…"
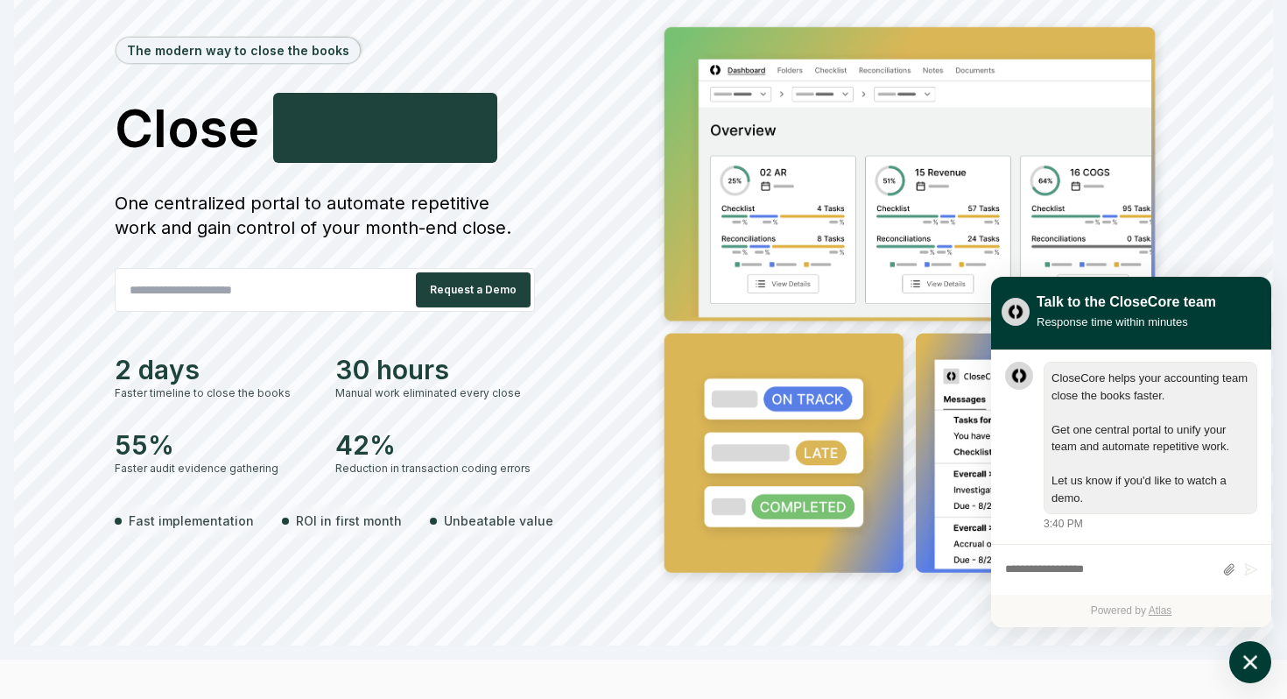
scroll to position [15, 0]
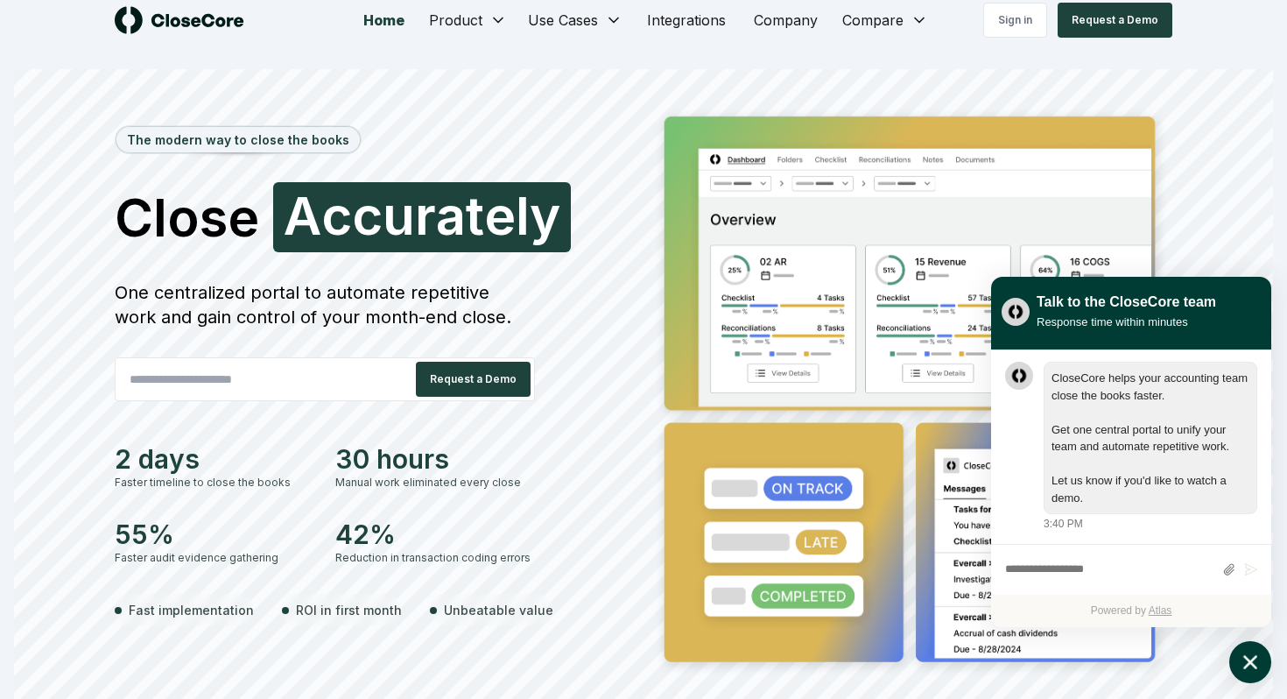
click at [200, 16] on img at bounding box center [180, 20] width 130 height 28
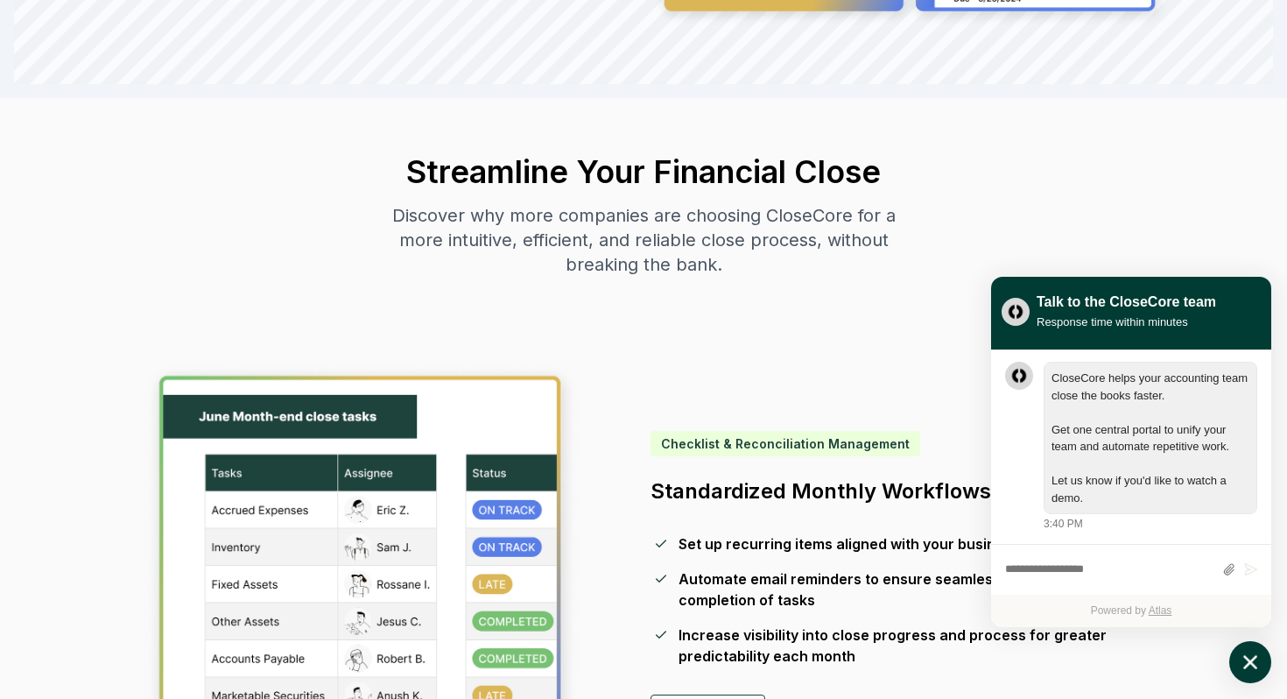
scroll to position [666, 0]
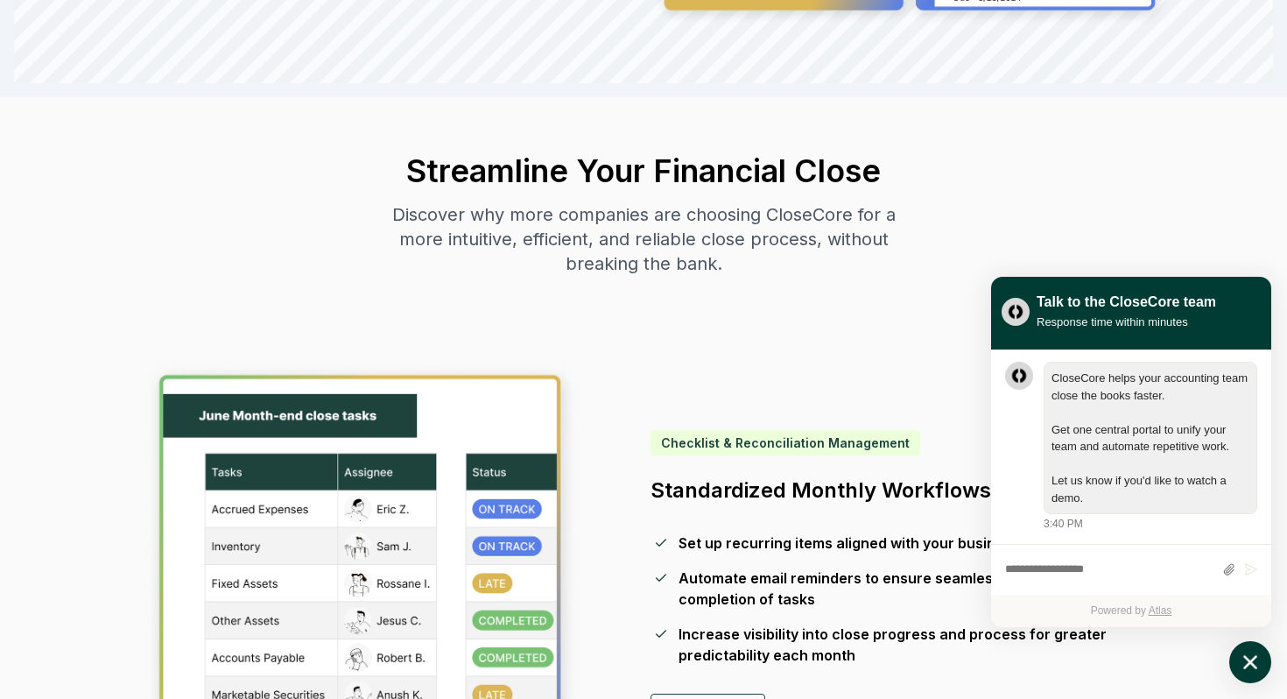
click at [1251, 657] on icon "atlas-launcher" at bounding box center [1250, 662] width 25 height 25
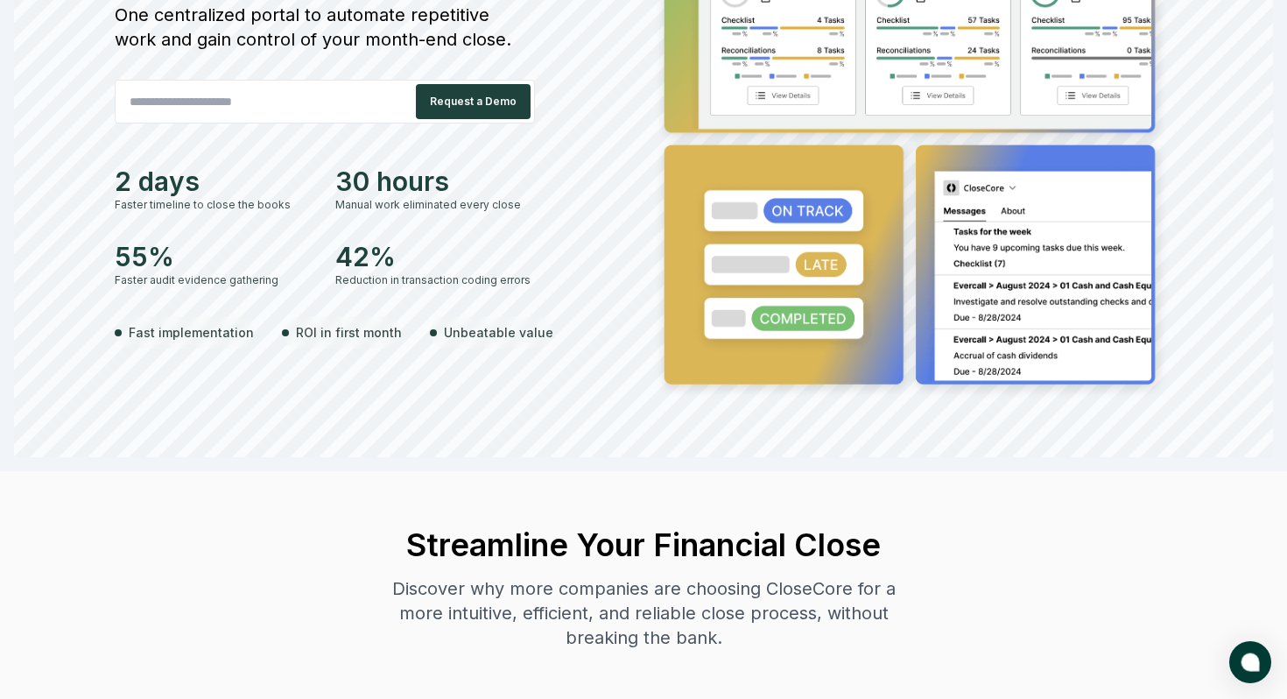
scroll to position [0, 0]
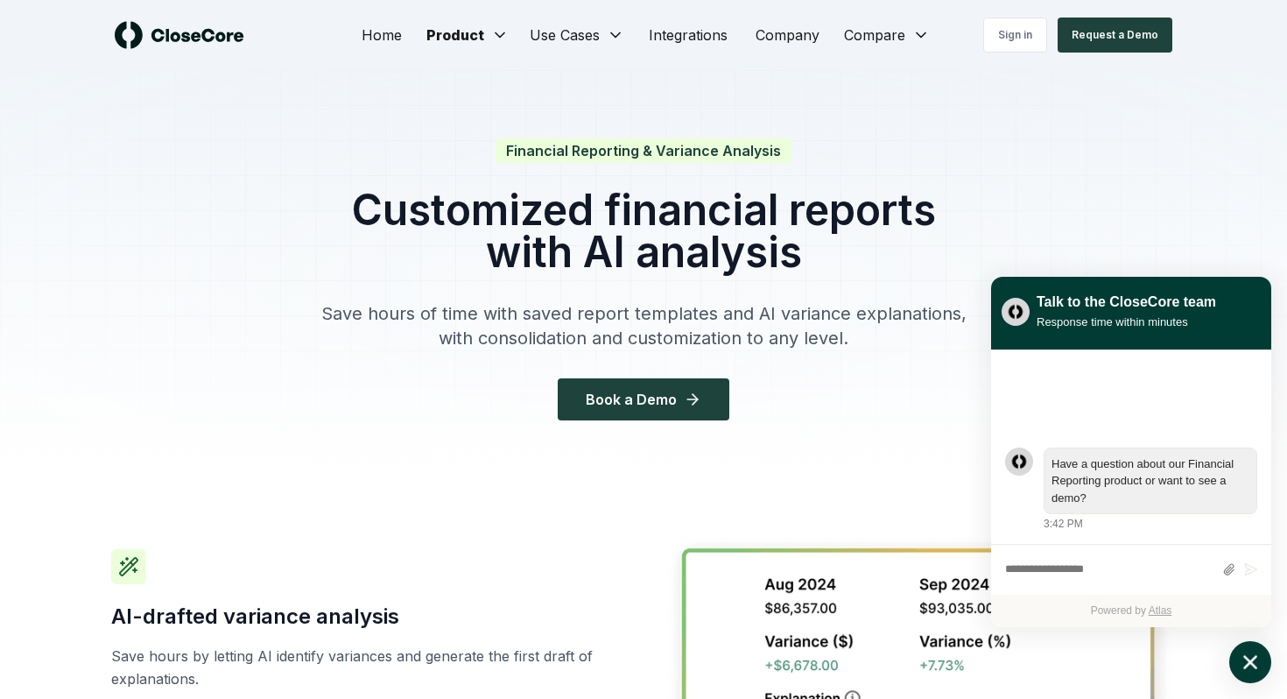
click at [1258, 652] on icon "atlas-launcher" at bounding box center [1250, 662] width 25 height 25
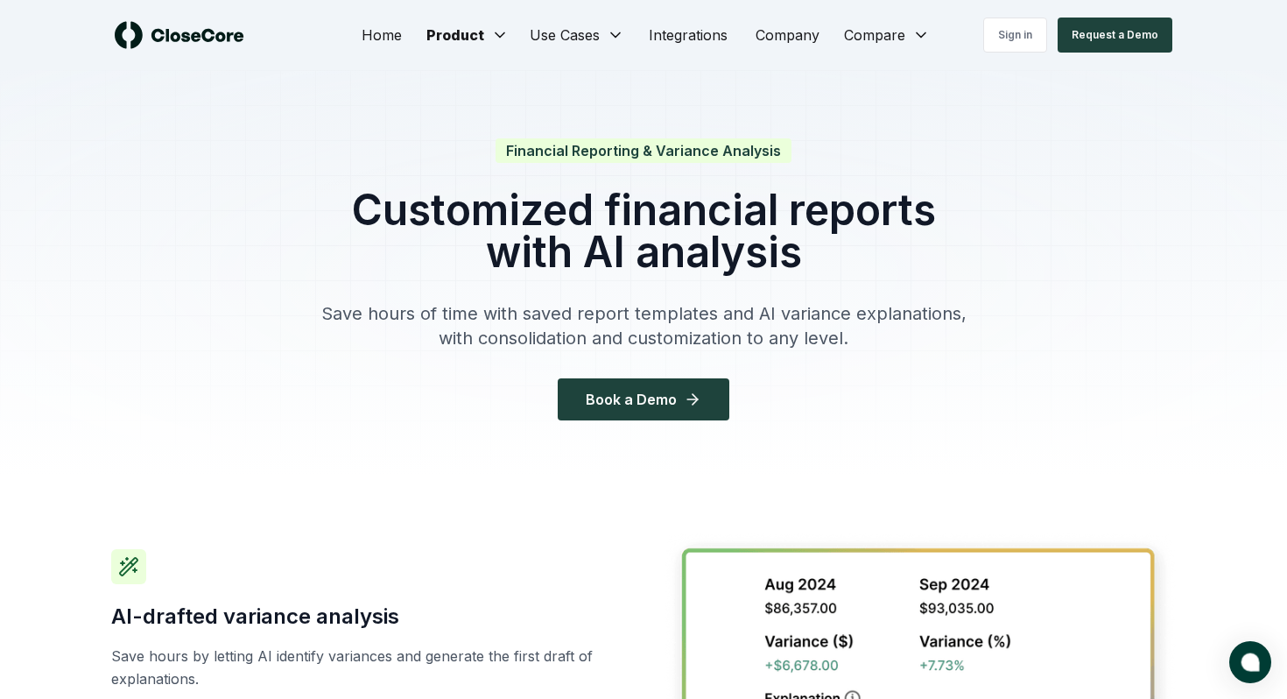
click at [178, 33] on img at bounding box center [180, 35] width 130 height 28
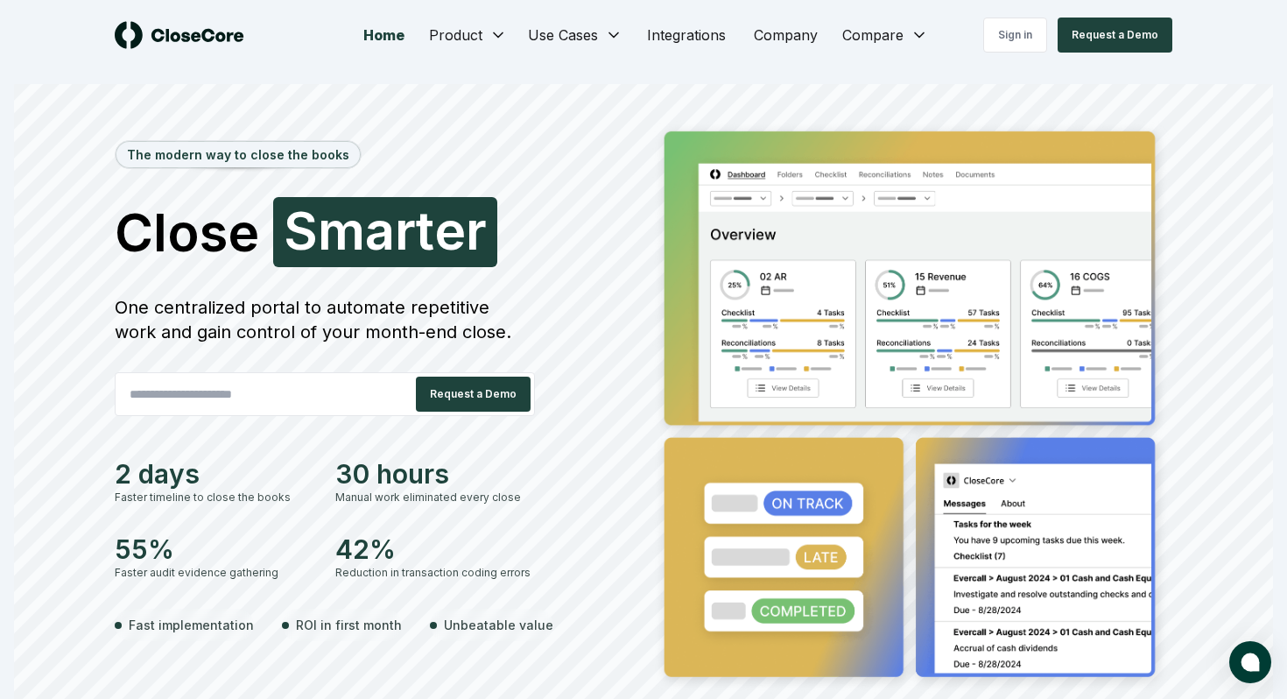
click at [470, 323] on div "One centralized portal to automate repetitive work and gain control of your mon…" at bounding box center [325, 319] width 420 height 49
click at [341, 317] on div "One centralized portal to automate repetitive work and gain control of your mon…" at bounding box center [325, 319] width 420 height 49
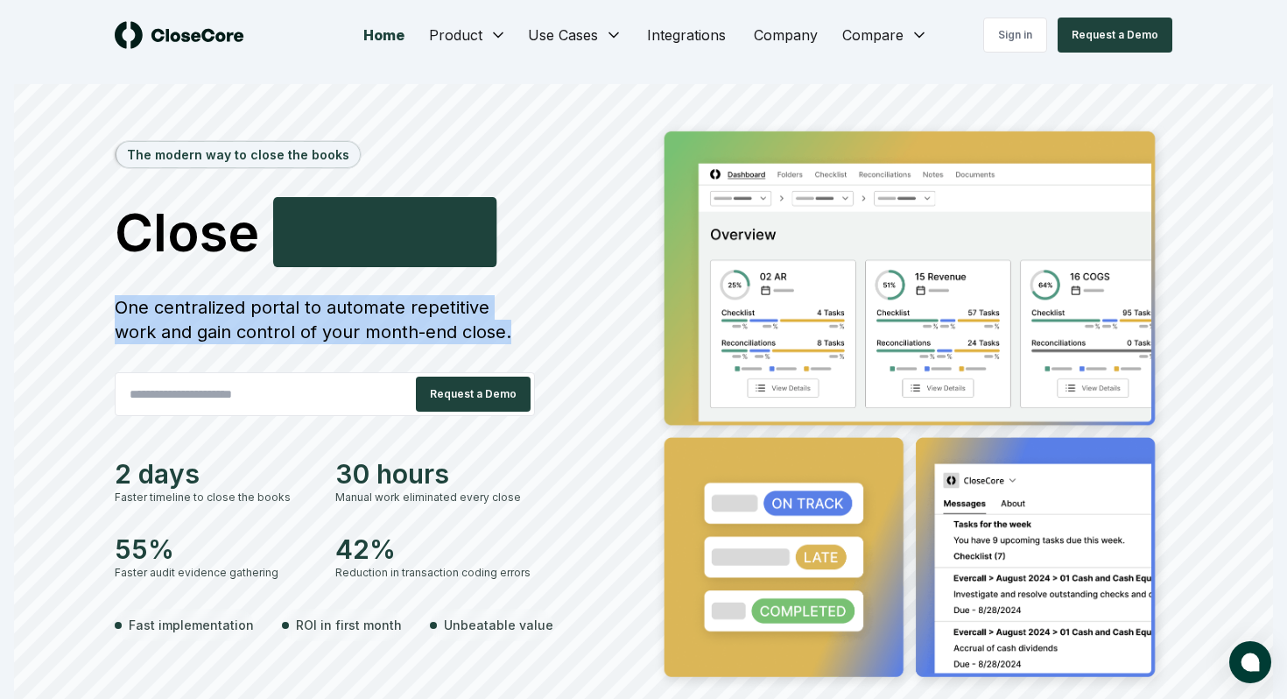
click at [341, 317] on div "One centralized portal to automate repetitive work and gain control of your mon…" at bounding box center [325, 319] width 420 height 49
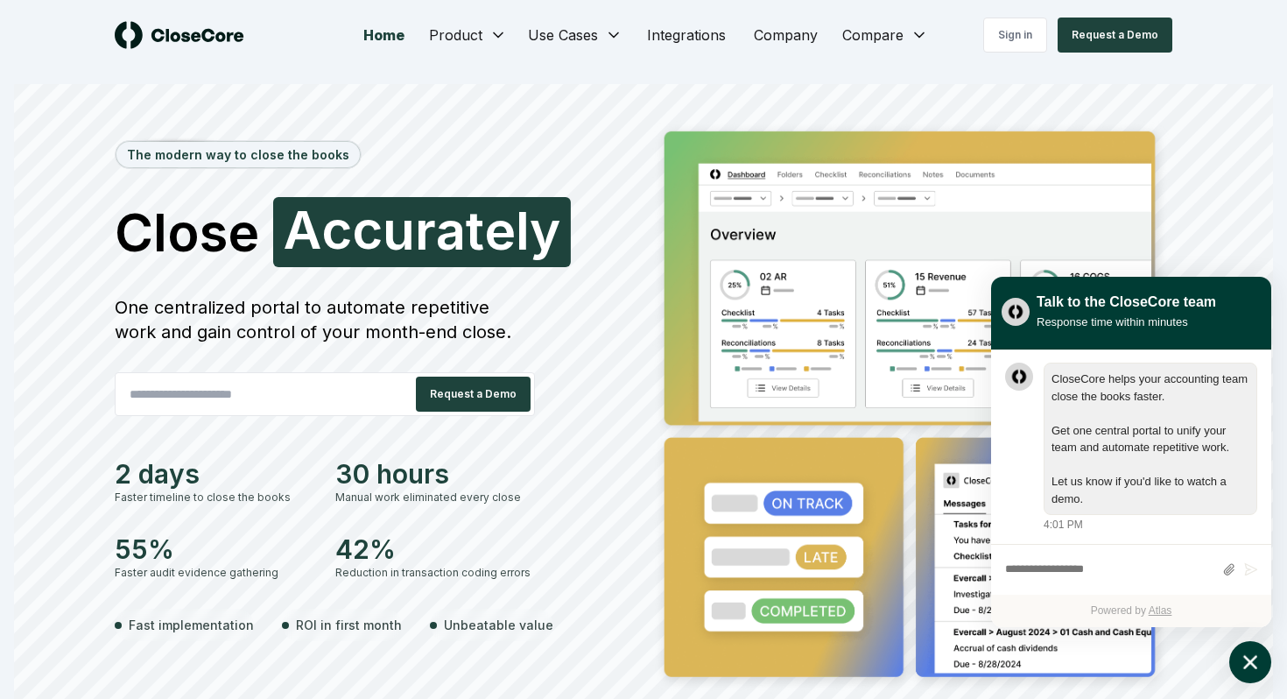
scroll to position [1, 0]
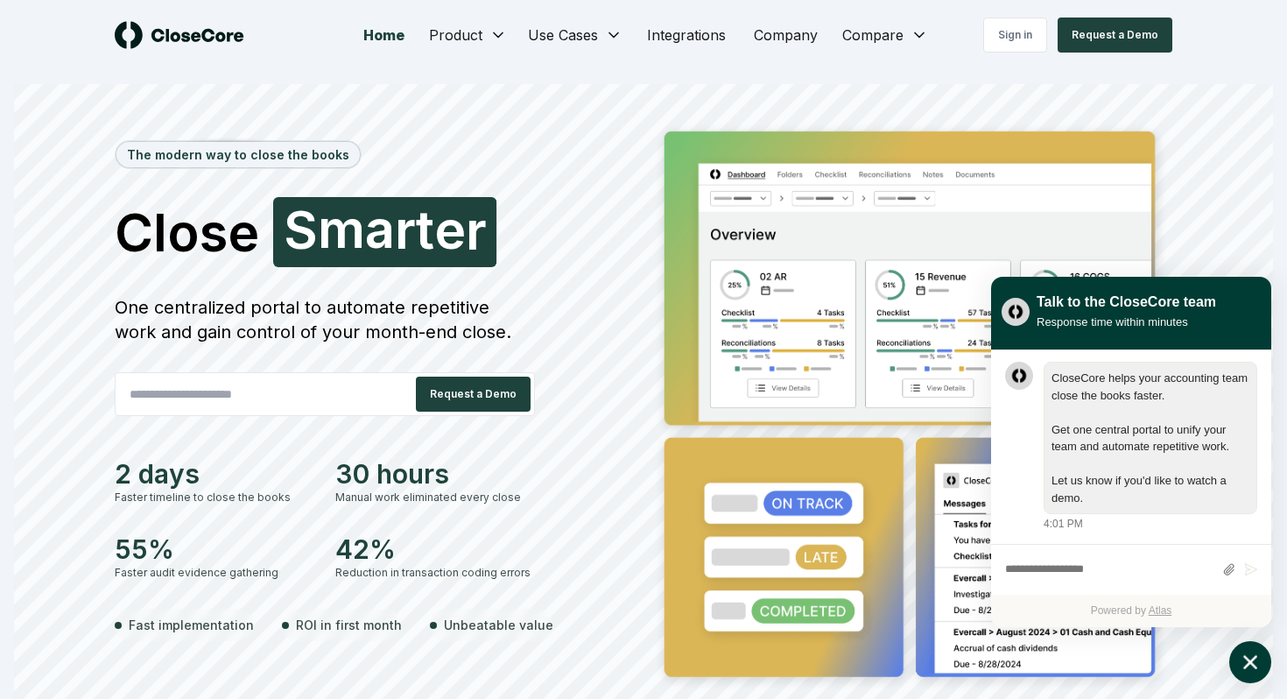
click at [377, 335] on div "One centralized portal to automate repetitive work and gain control of your mon…" at bounding box center [325, 319] width 420 height 49
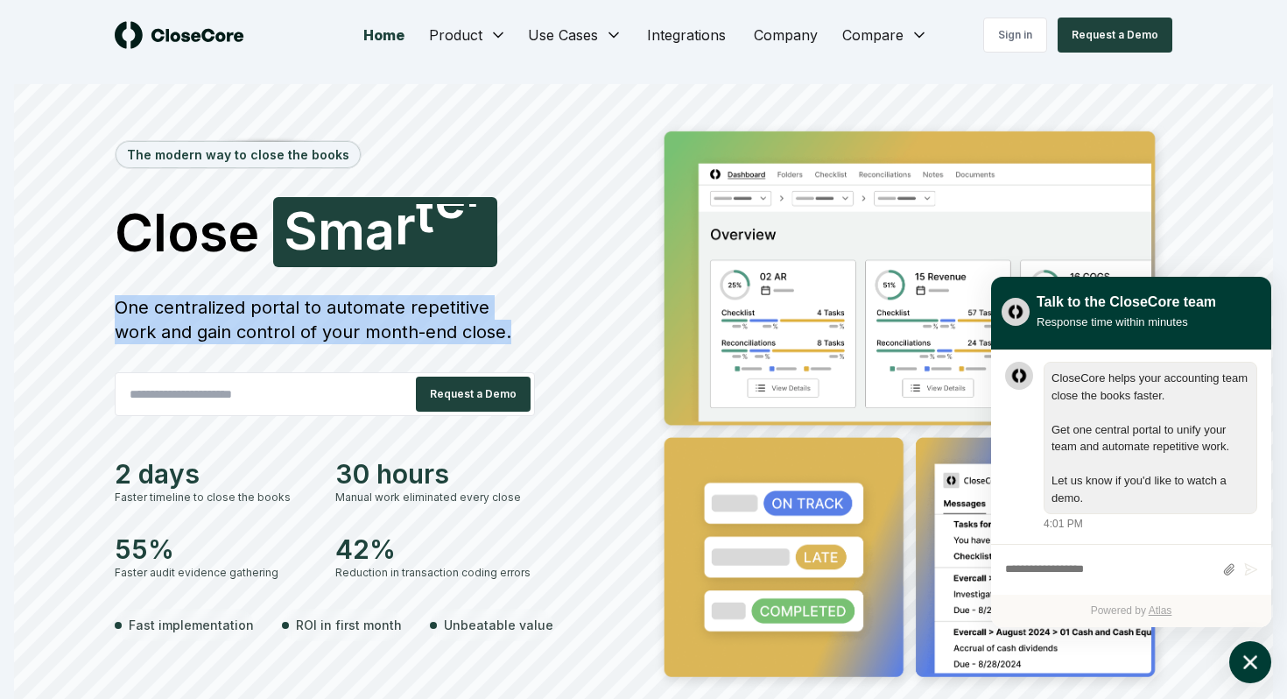
click at [377, 335] on div "One centralized portal to automate repetitive work and gain control of your mon…" at bounding box center [325, 319] width 420 height 49
copy div "One centralized portal to automate repetitive work and gain control of your mon…"
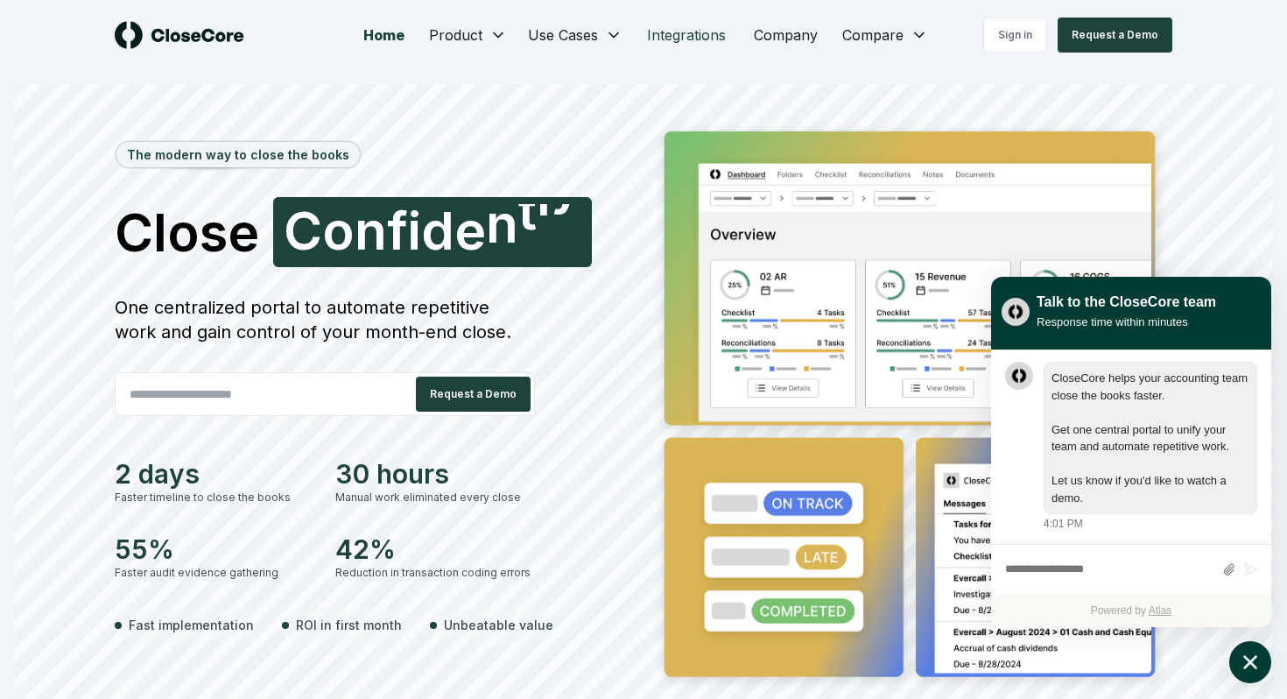
click at [687, 35] on link "Integrations" at bounding box center [686, 35] width 107 height 35
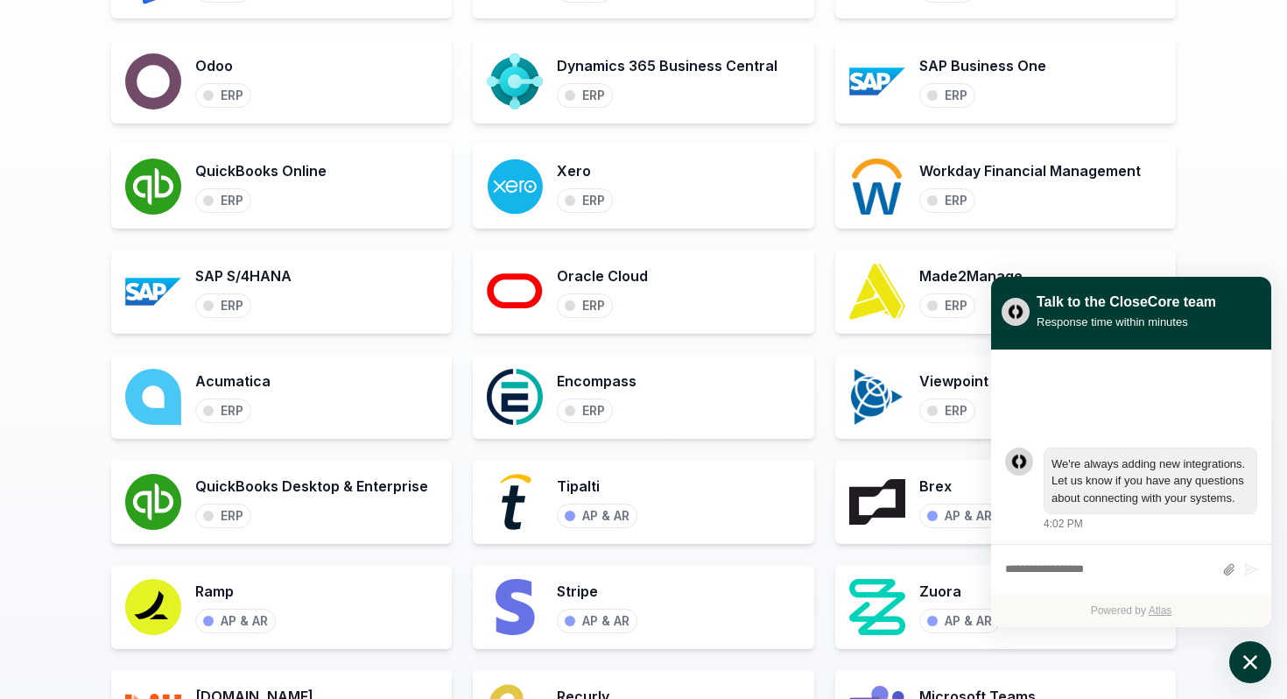
scroll to position [903, 0]
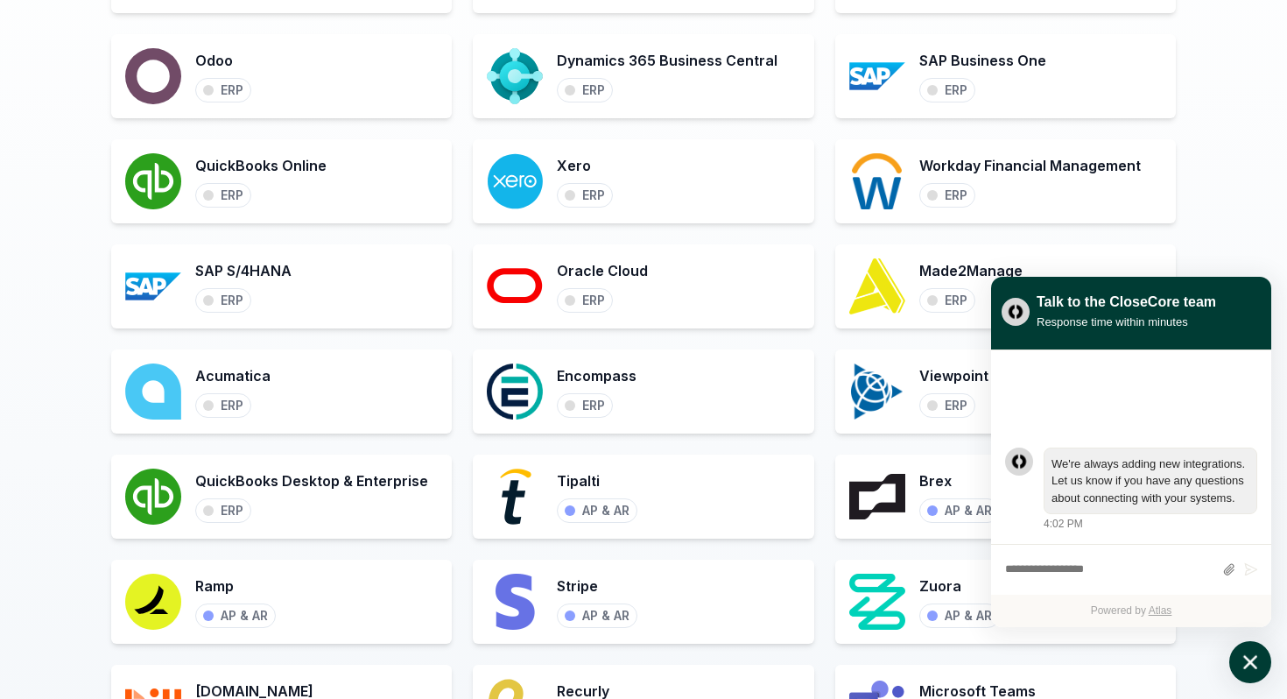
click at [1255, 659] on icon "atlas-launcher" at bounding box center [1250, 662] width 25 height 25
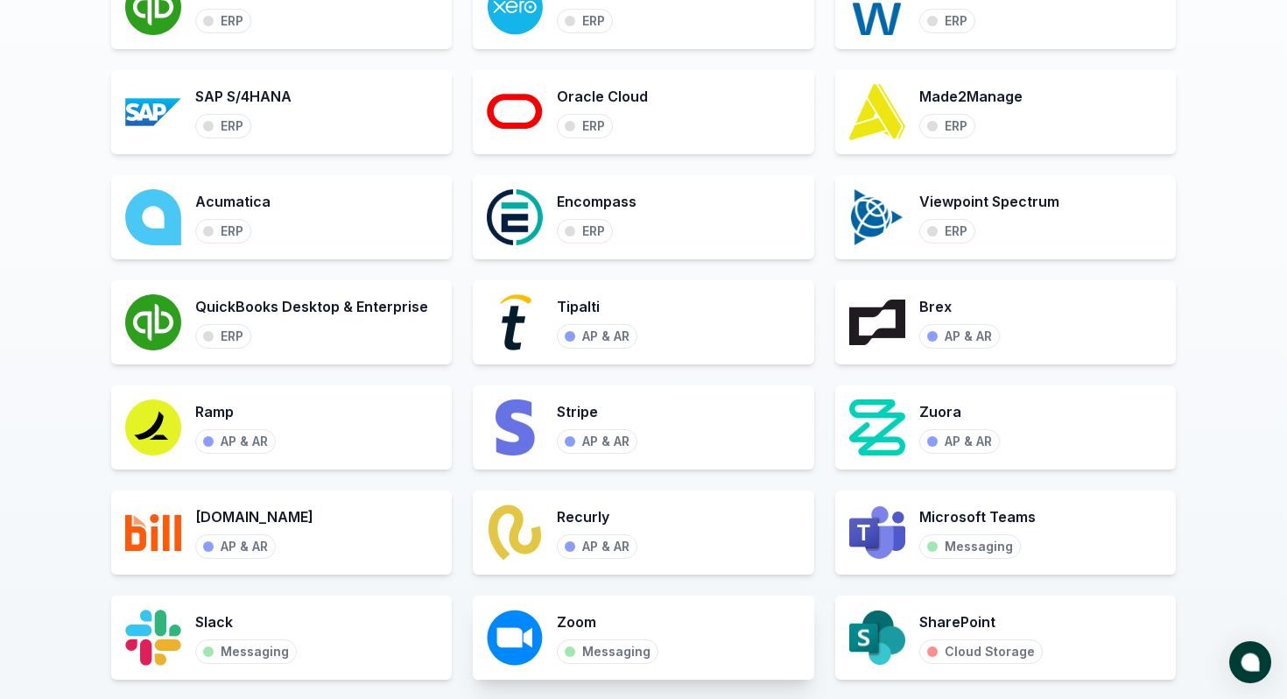
scroll to position [0, 0]
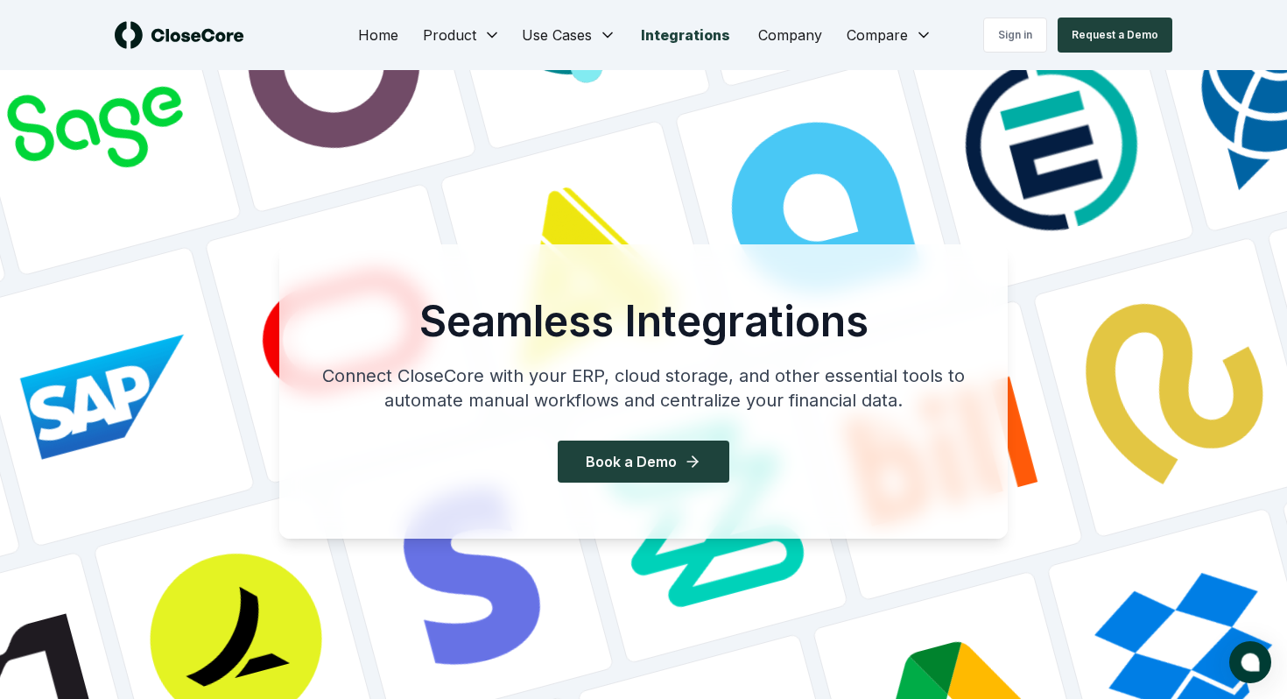
click at [184, 29] on img at bounding box center [180, 35] width 130 height 28
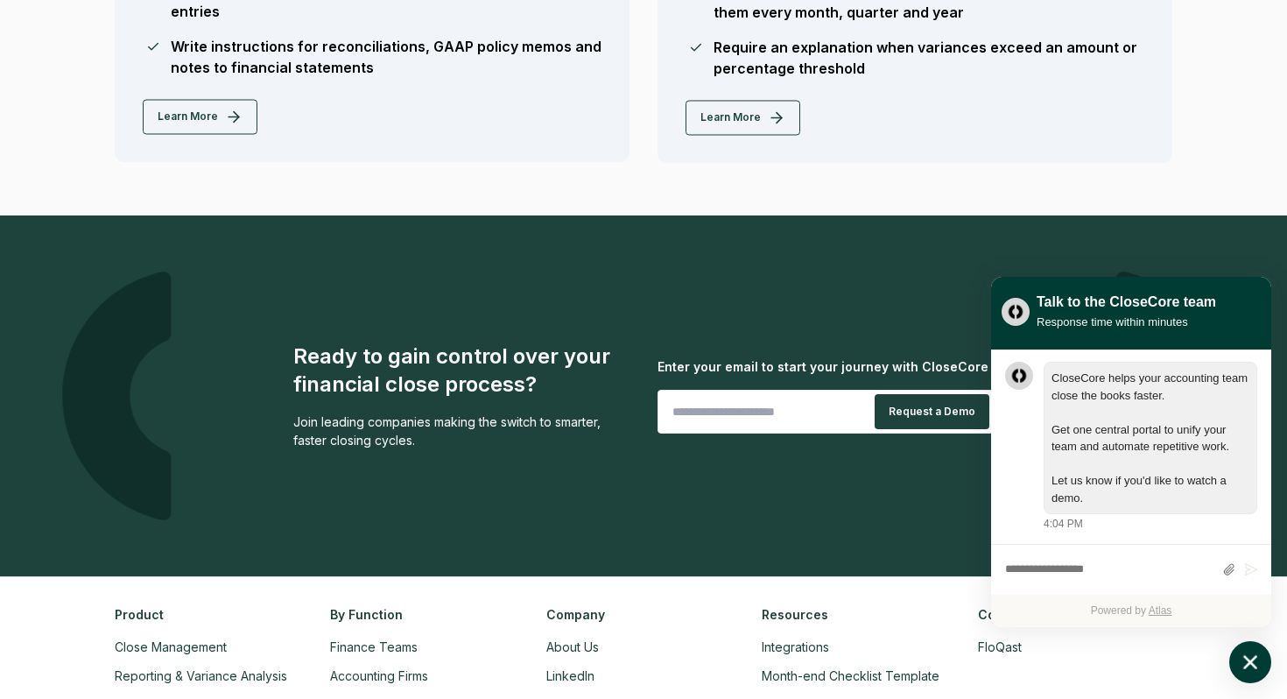
scroll to position [4146, 0]
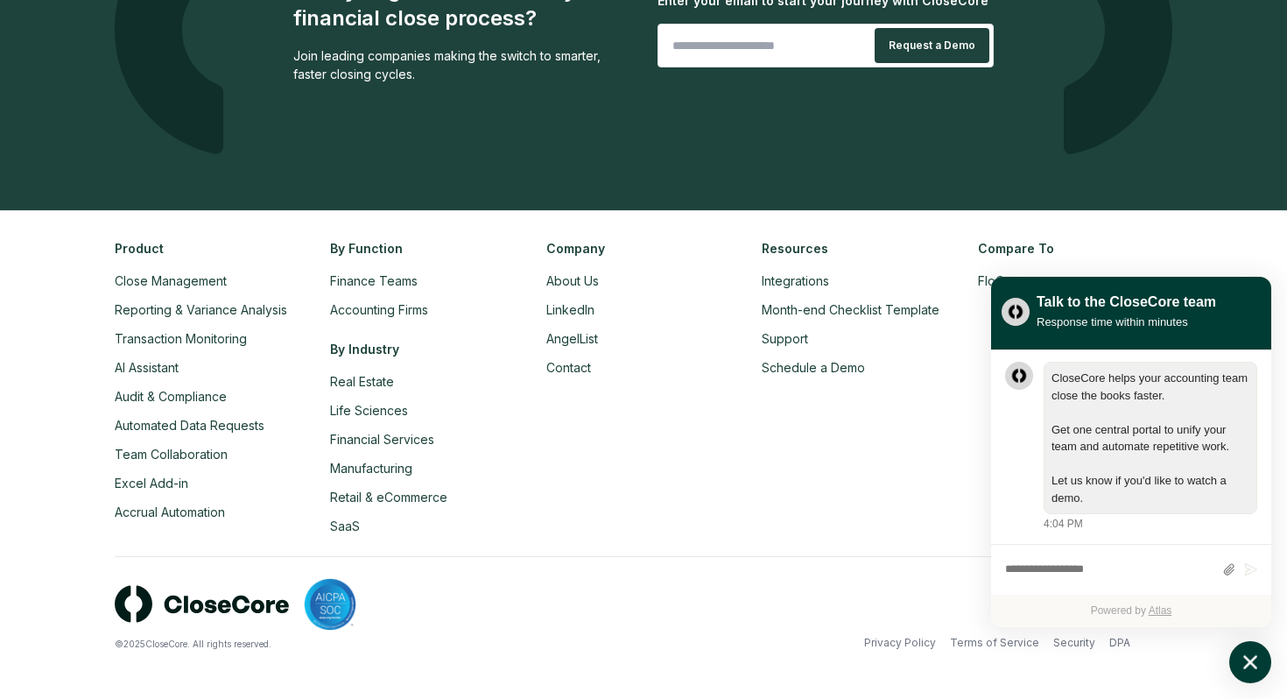
click at [1249, 668] on icon "atlas-launcher" at bounding box center [1250, 662] width 25 height 25
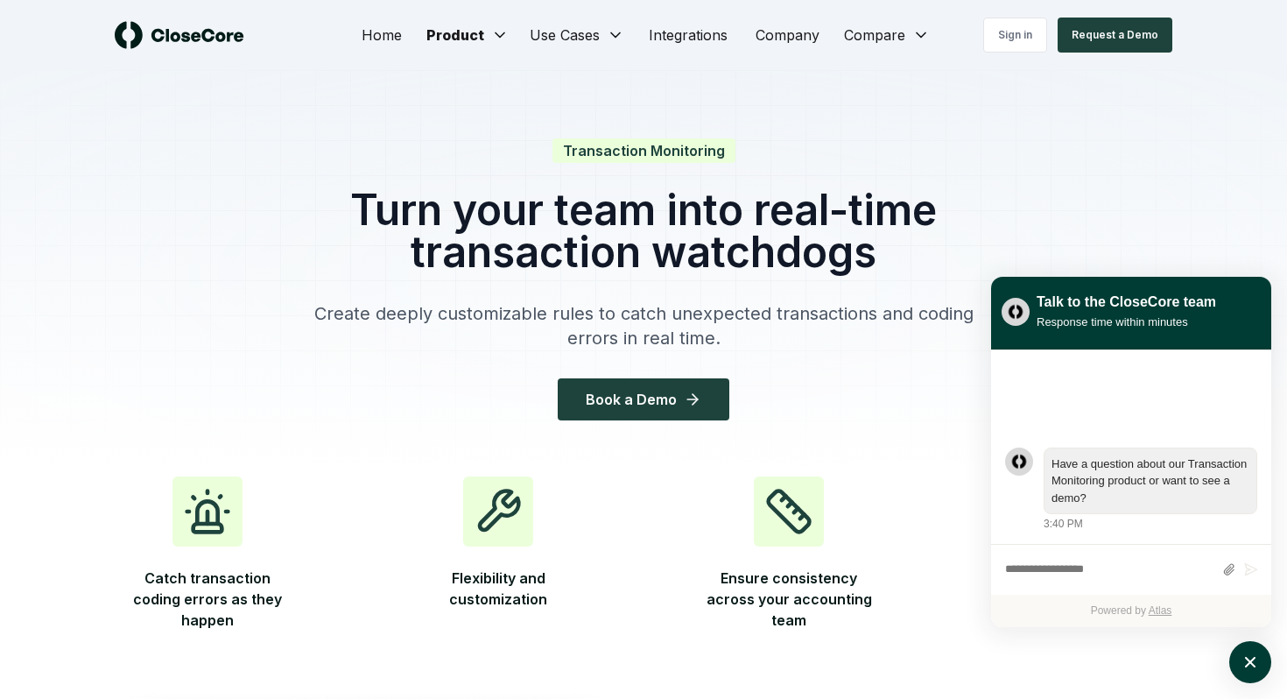
click at [209, 30] on img at bounding box center [180, 35] width 130 height 28
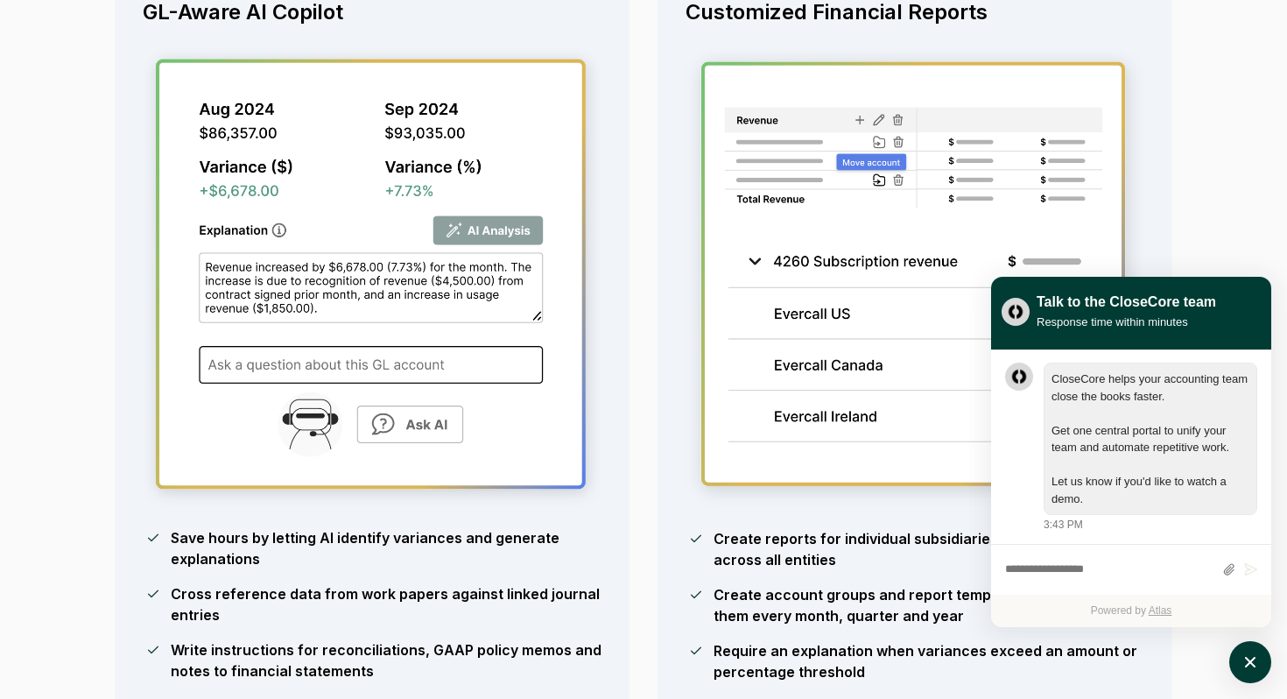
scroll to position [4146, 0]
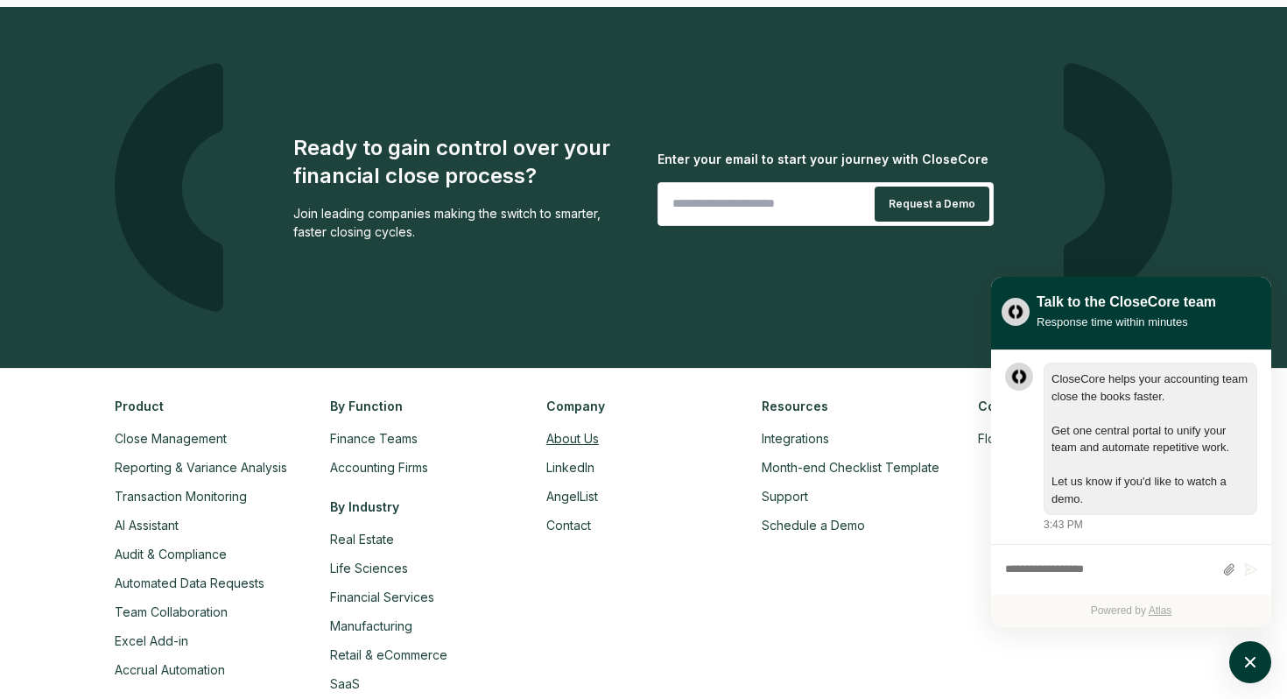
click at [579, 431] on link "About Us" at bounding box center [572, 438] width 53 height 15
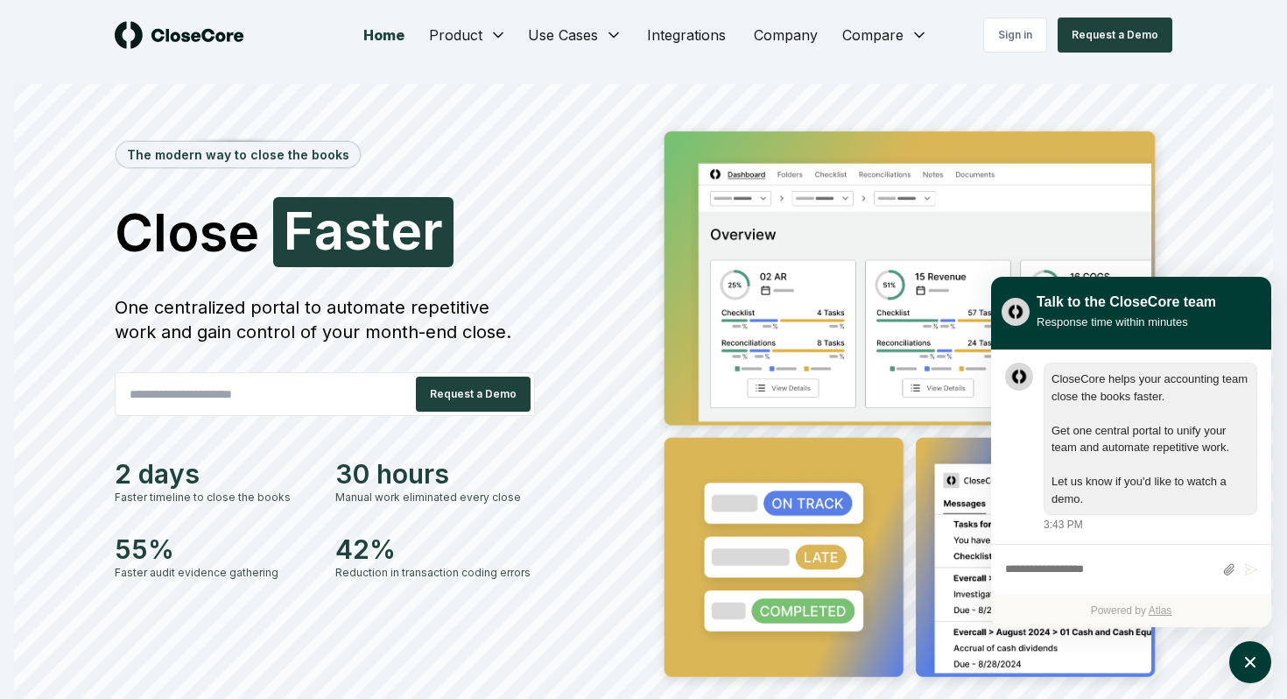
scroll to position [4146, 0]
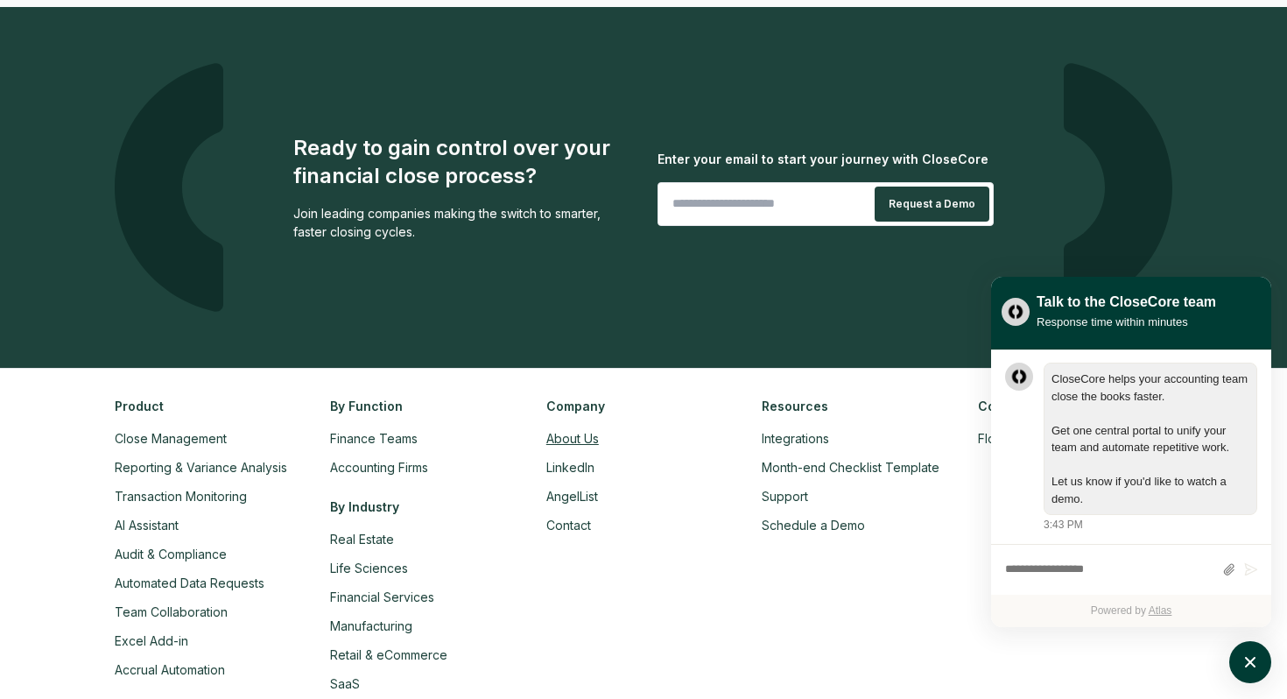
click at [587, 431] on link "About Us" at bounding box center [572, 438] width 53 height 15
click at [577, 460] on link "LinkedIn" at bounding box center [570, 467] width 48 height 15
click at [575, 489] on link "AngelList" at bounding box center [572, 496] width 52 height 15
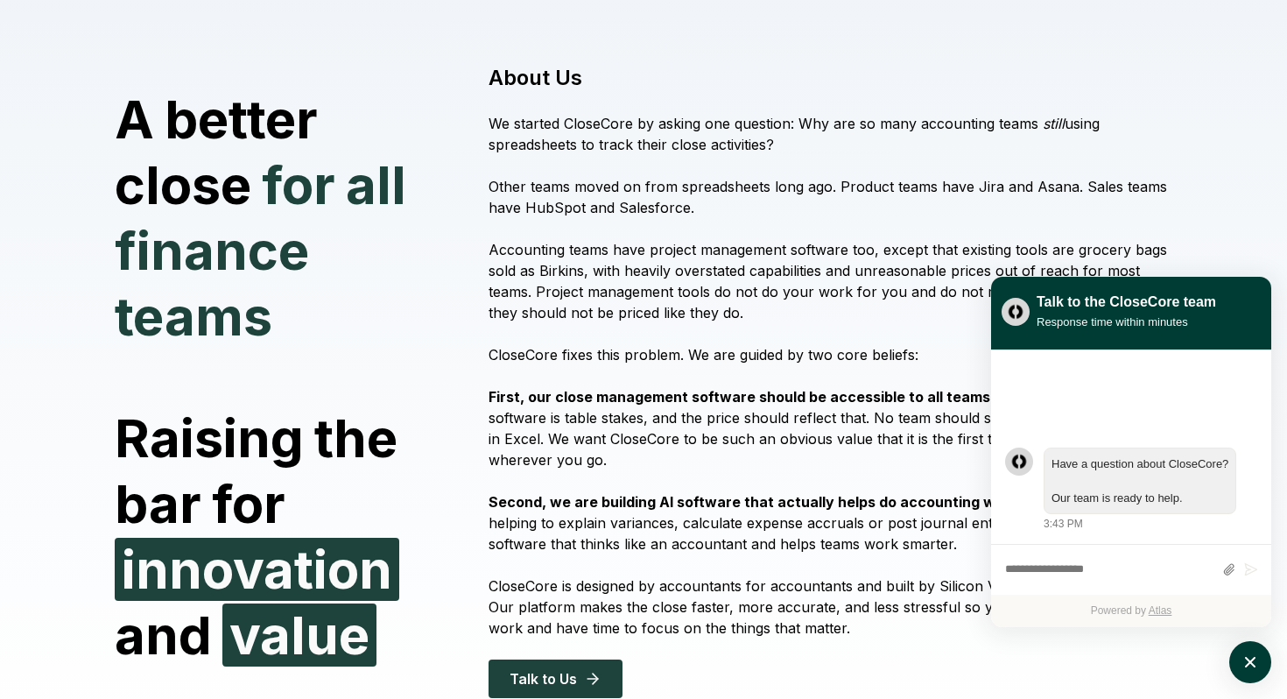
scroll to position [82, 0]
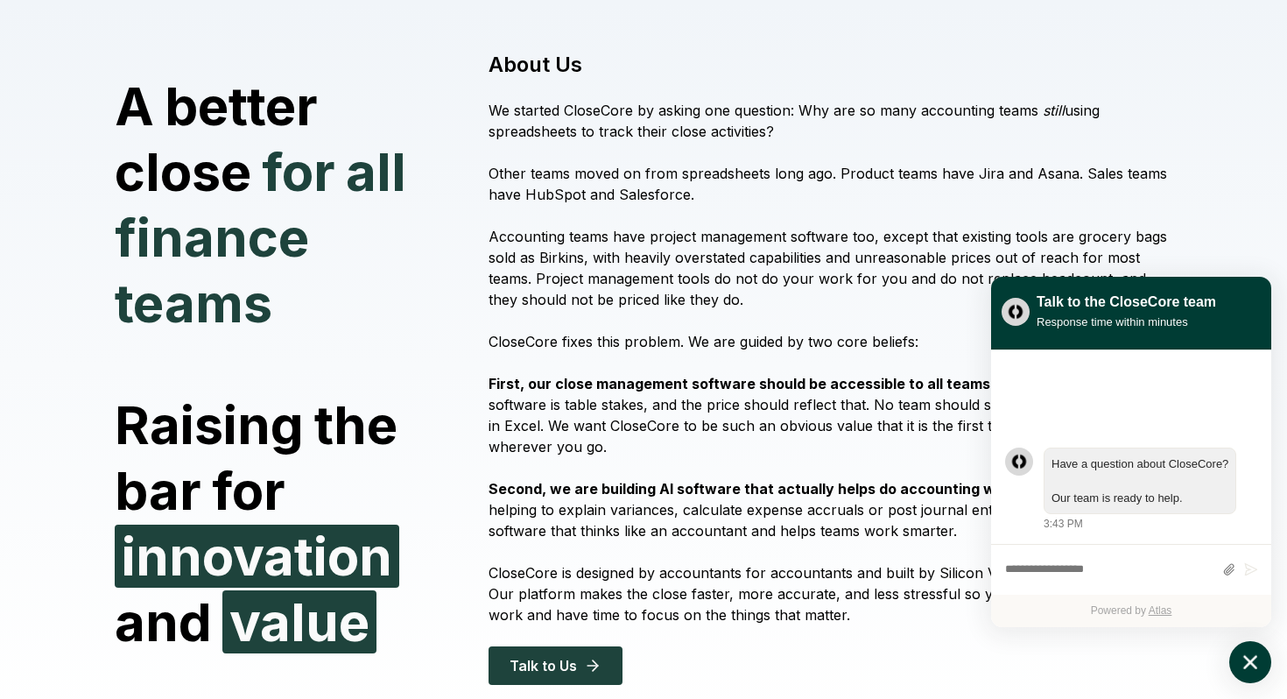
click at [1266, 662] on button "atlas-launcher" at bounding box center [1251, 662] width 42 height 42
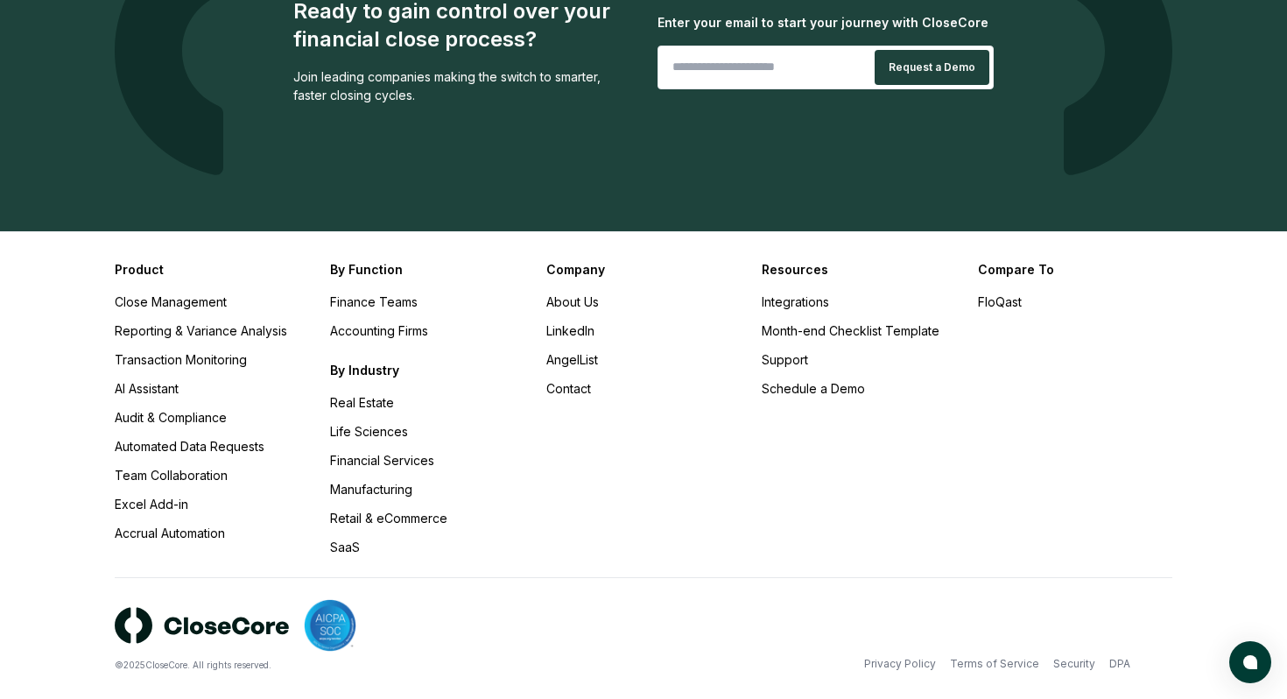
scroll to position [1819, 0]
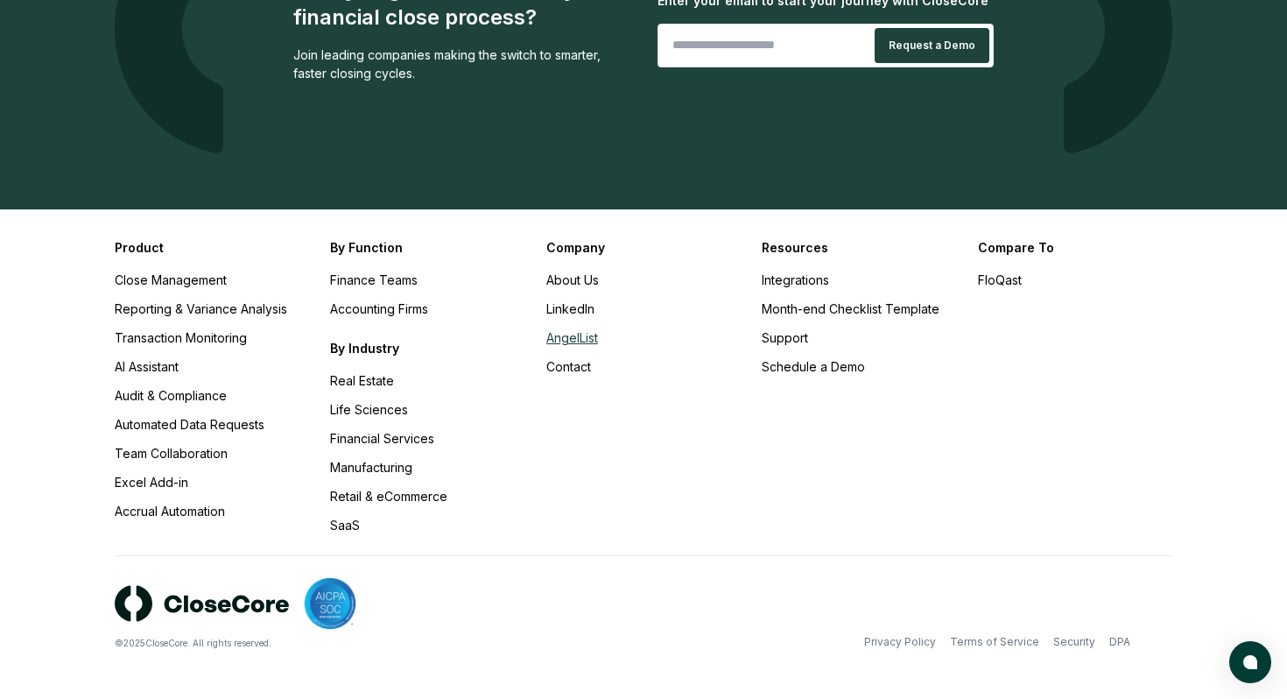
click at [564, 344] on link "AngelList" at bounding box center [572, 337] width 52 height 15
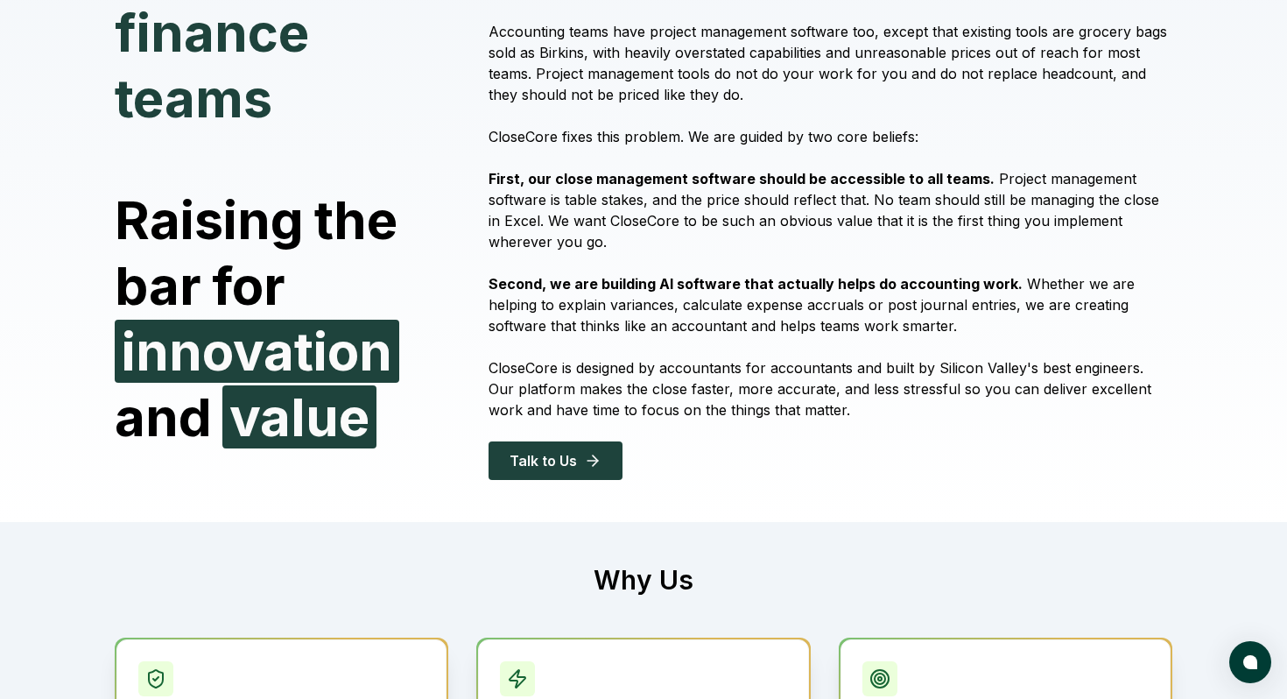
scroll to position [0, 0]
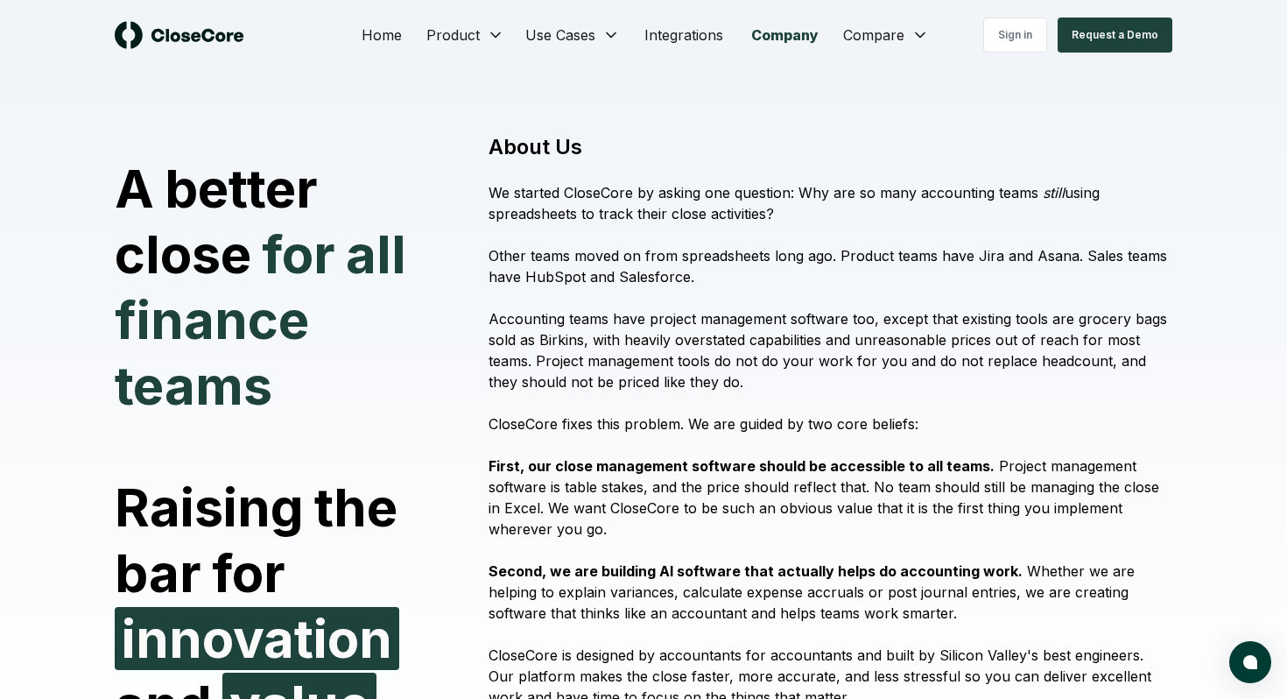
click at [224, 50] on div "Home Product Use Cases Integrations Company Compare Sign in Request a Demo" at bounding box center [644, 35] width 1226 height 70
click at [224, 38] on img at bounding box center [180, 35] width 130 height 28
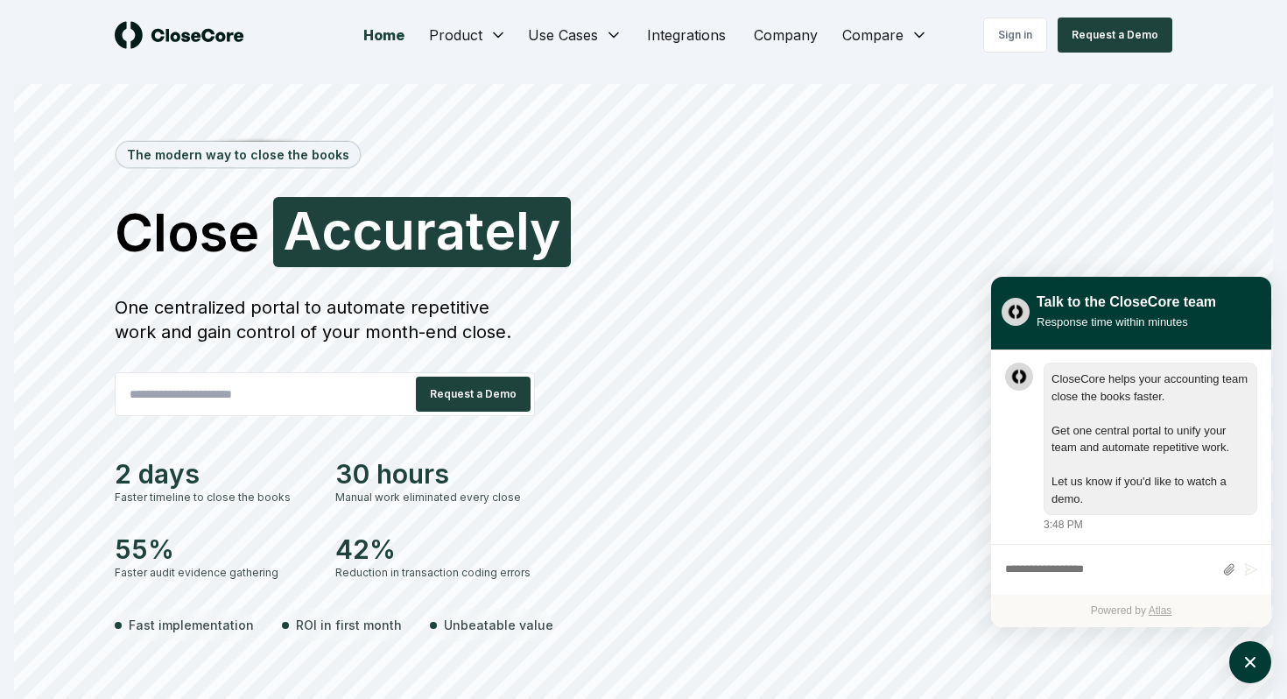
scroll to position [1, 0]
